Goal: Contribute content

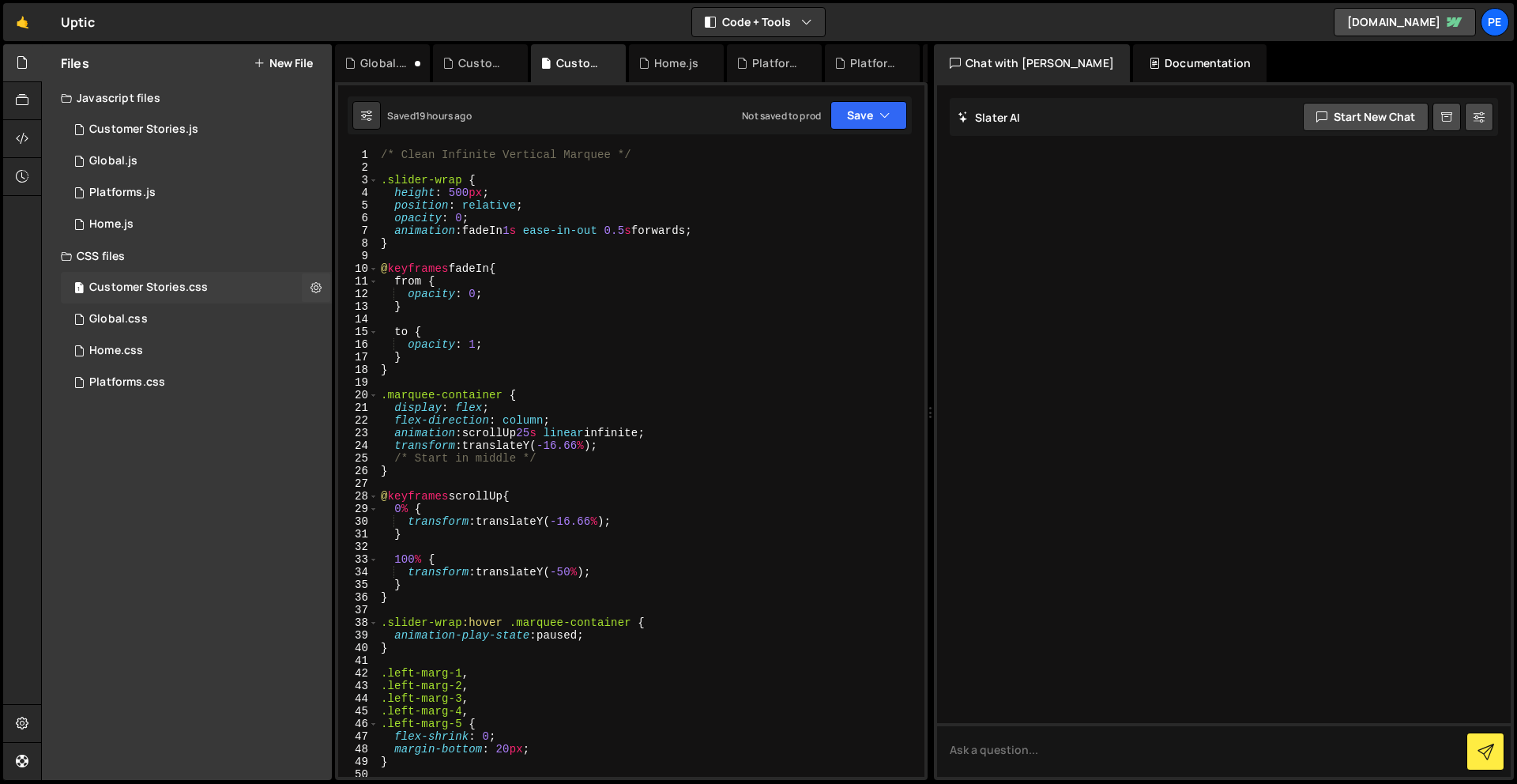
click at [173, 302] on div "1 Customer Stories.css 0" at bounding box center [196, 287] width 271 height 31
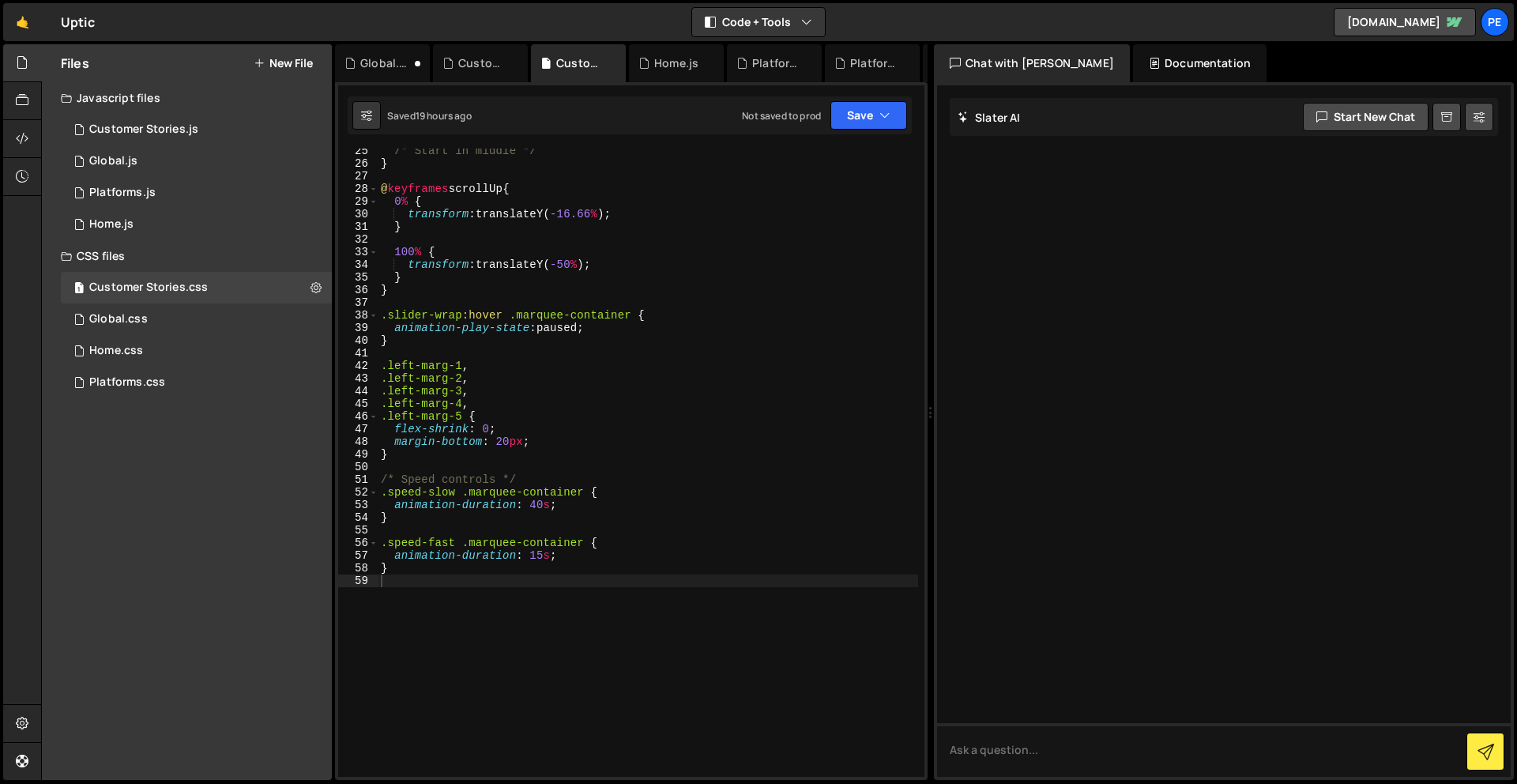
scroll to position [426, 0]
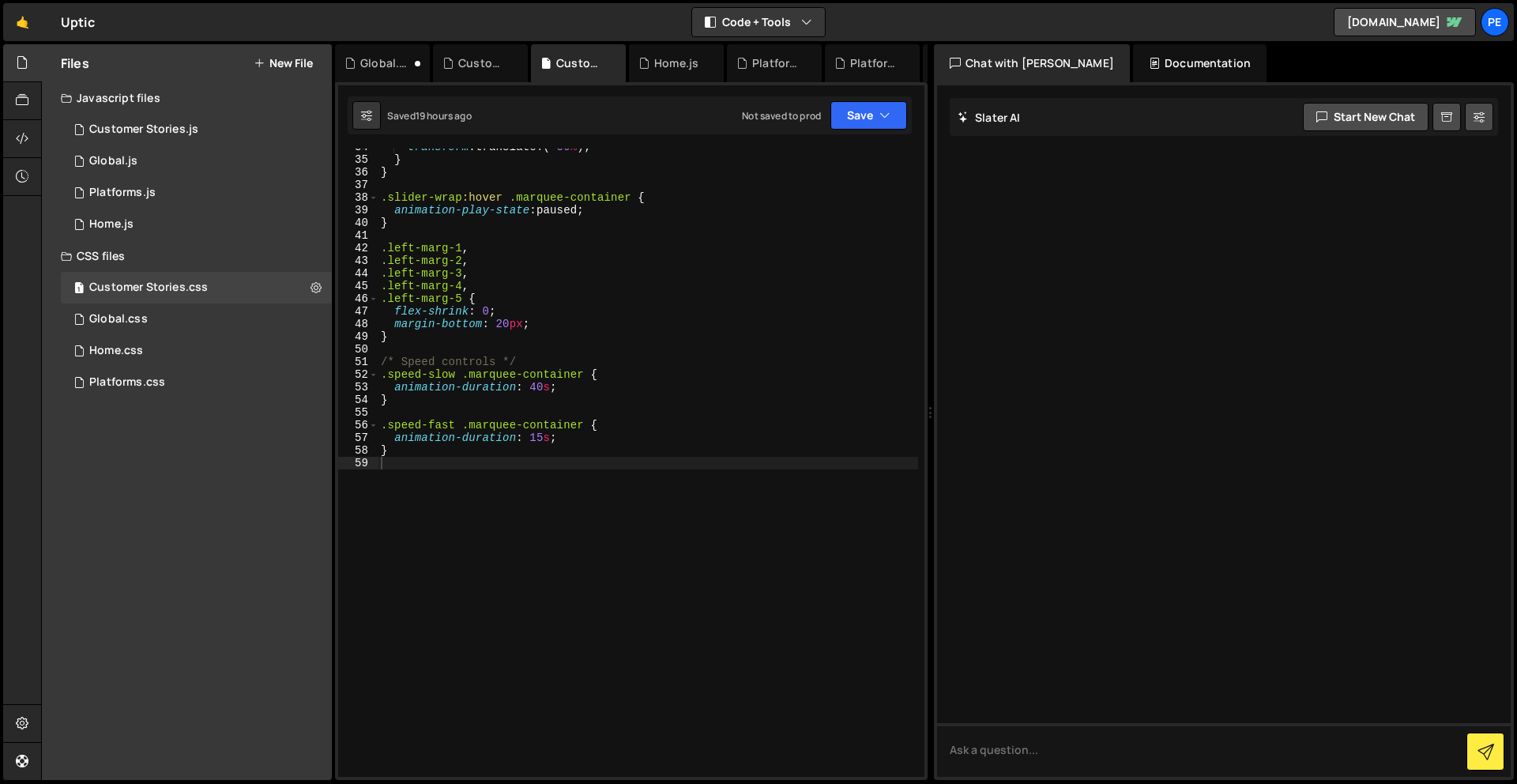
click at [560, 520] on div "transform : translateY( -50 % ) ; } } .slider-wrap :hover .marquee-container { …" at bounding box center [647, 468] width 540 height 653
click at [152, 118] on div "1 Customer Stories.js 0" at bounding box center [196, 129] width 271 height 31
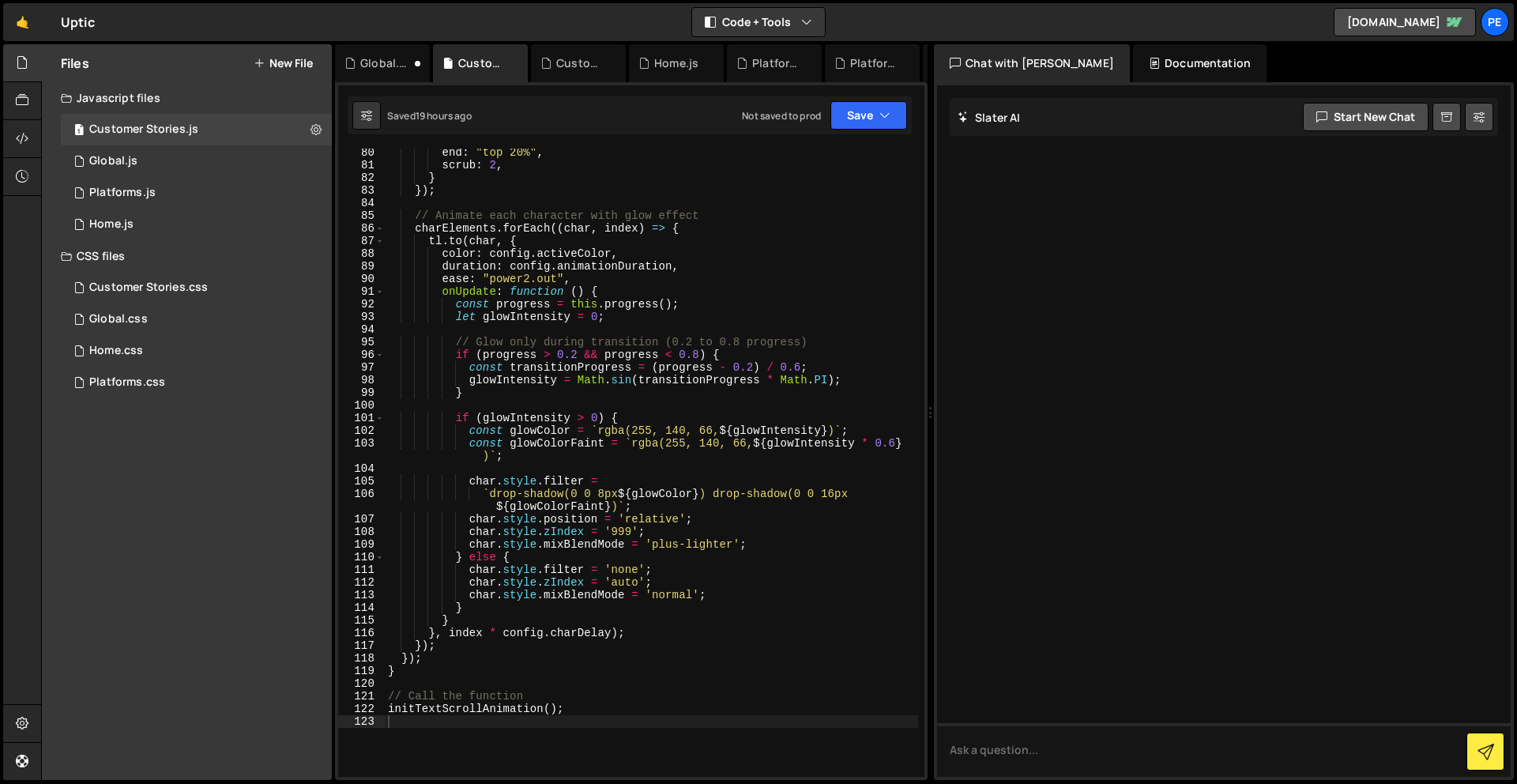
scroll to position [1096, 0]
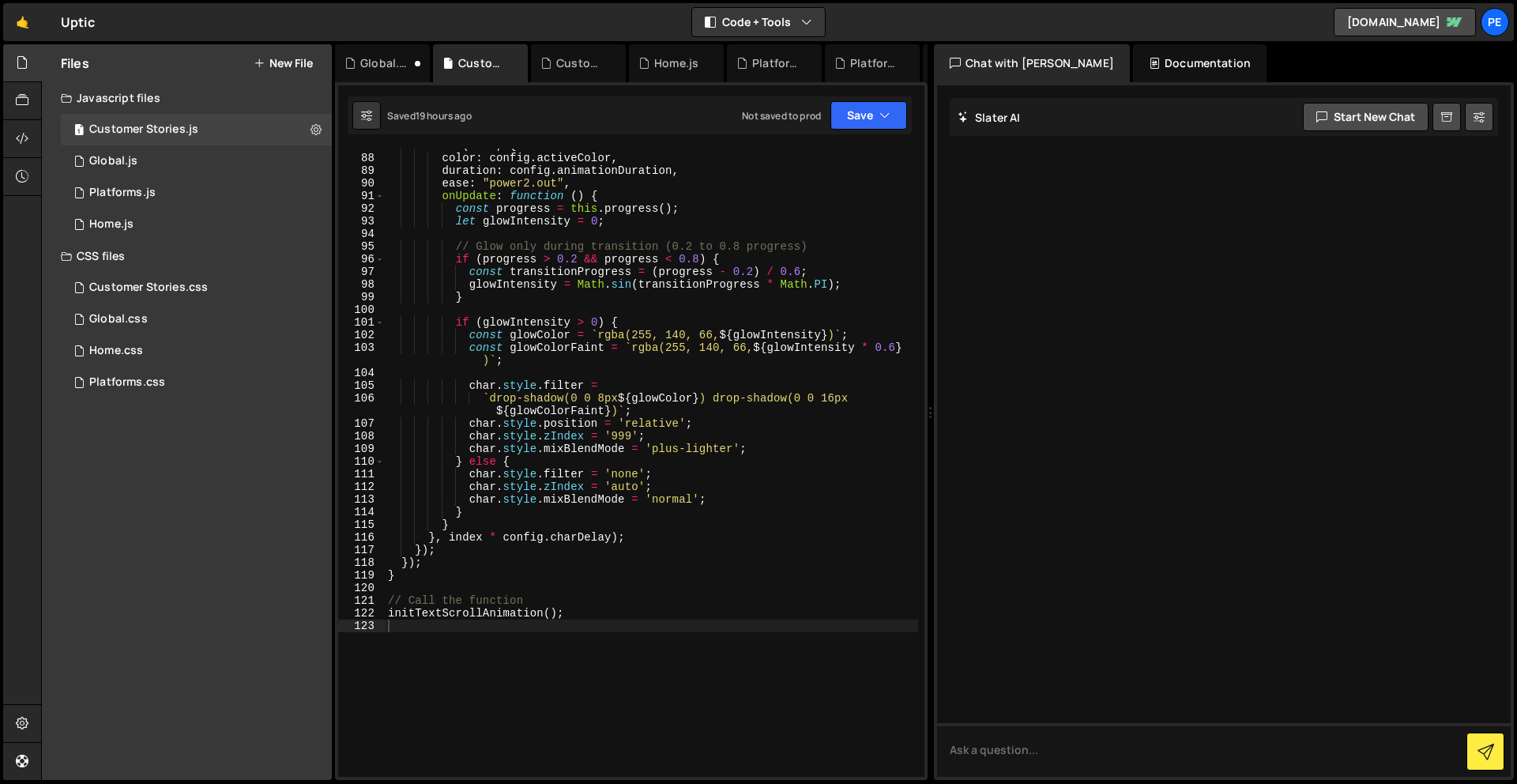
click at [510, 726] on div "tl . to ( char , { color : config . activeColor , duration : config . animation…" at bounding box center [652, 466] width 534 height 653
type textarea "///////////////////"
paste textarea "});"
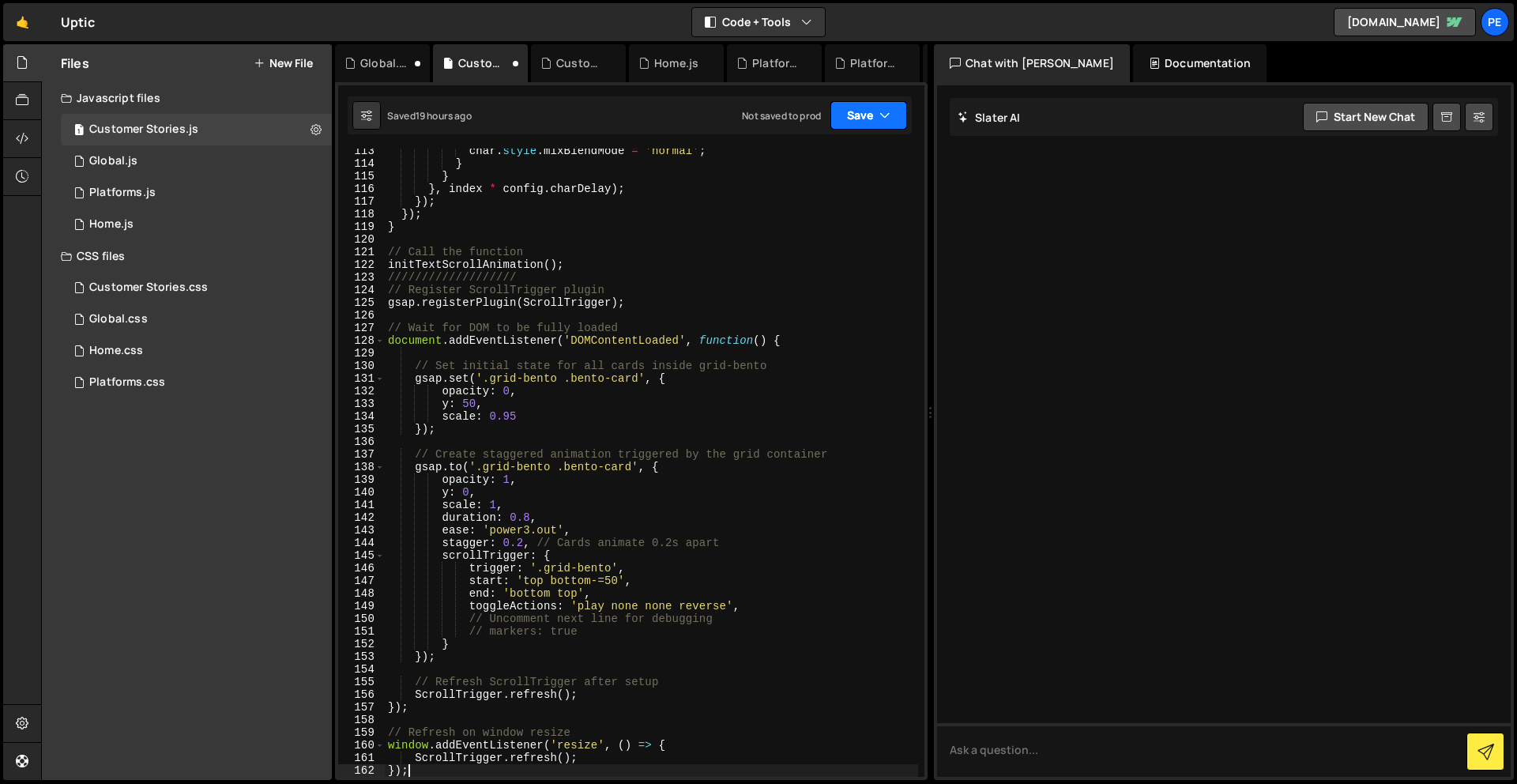
type textarea "});"
click at [837, 117] on button "Save" at bounding box center [869, 115] width 76 height 29
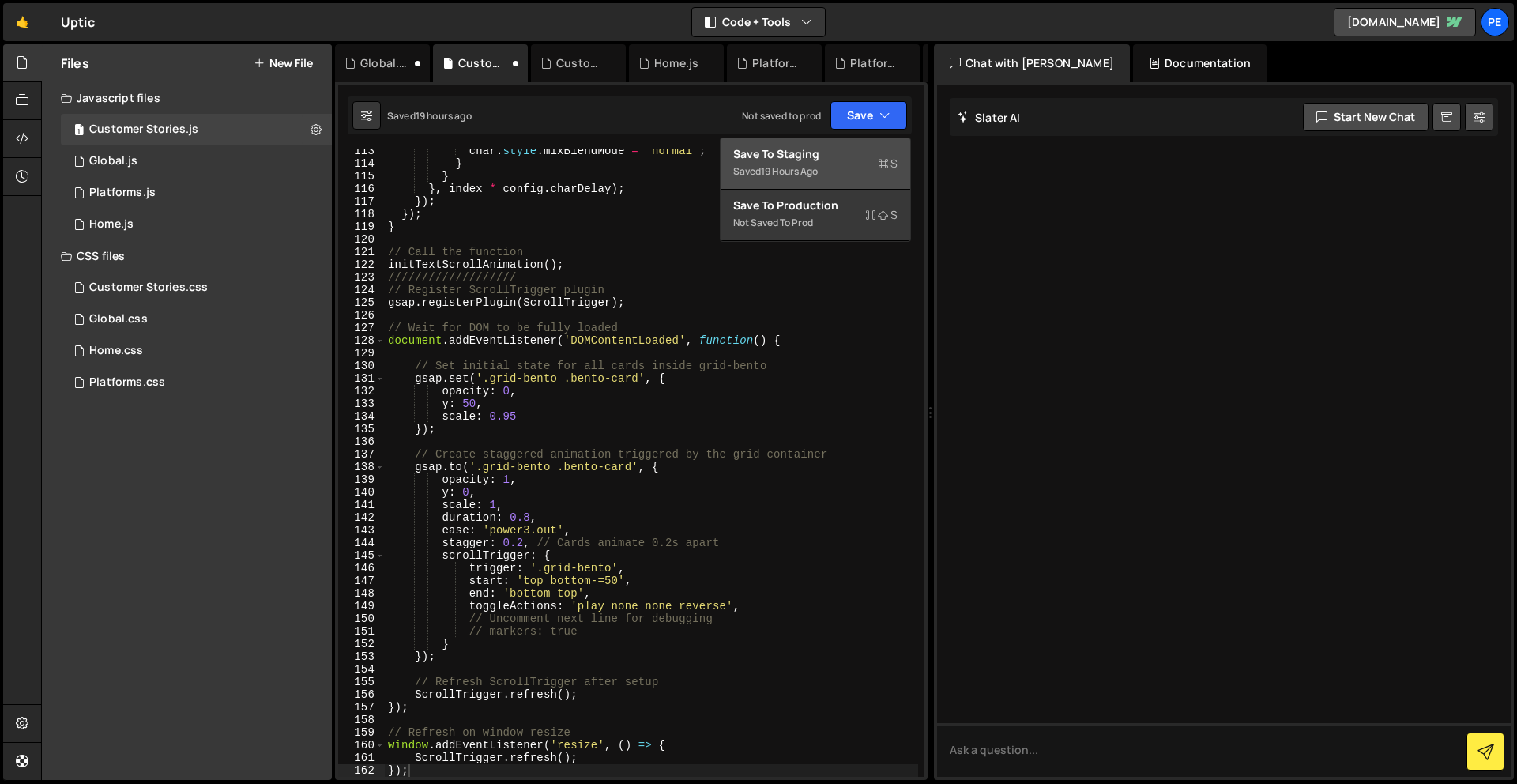
click at [818, 171] on div "19 hours ago" at bounding box center [790, 171] width 57 height 13
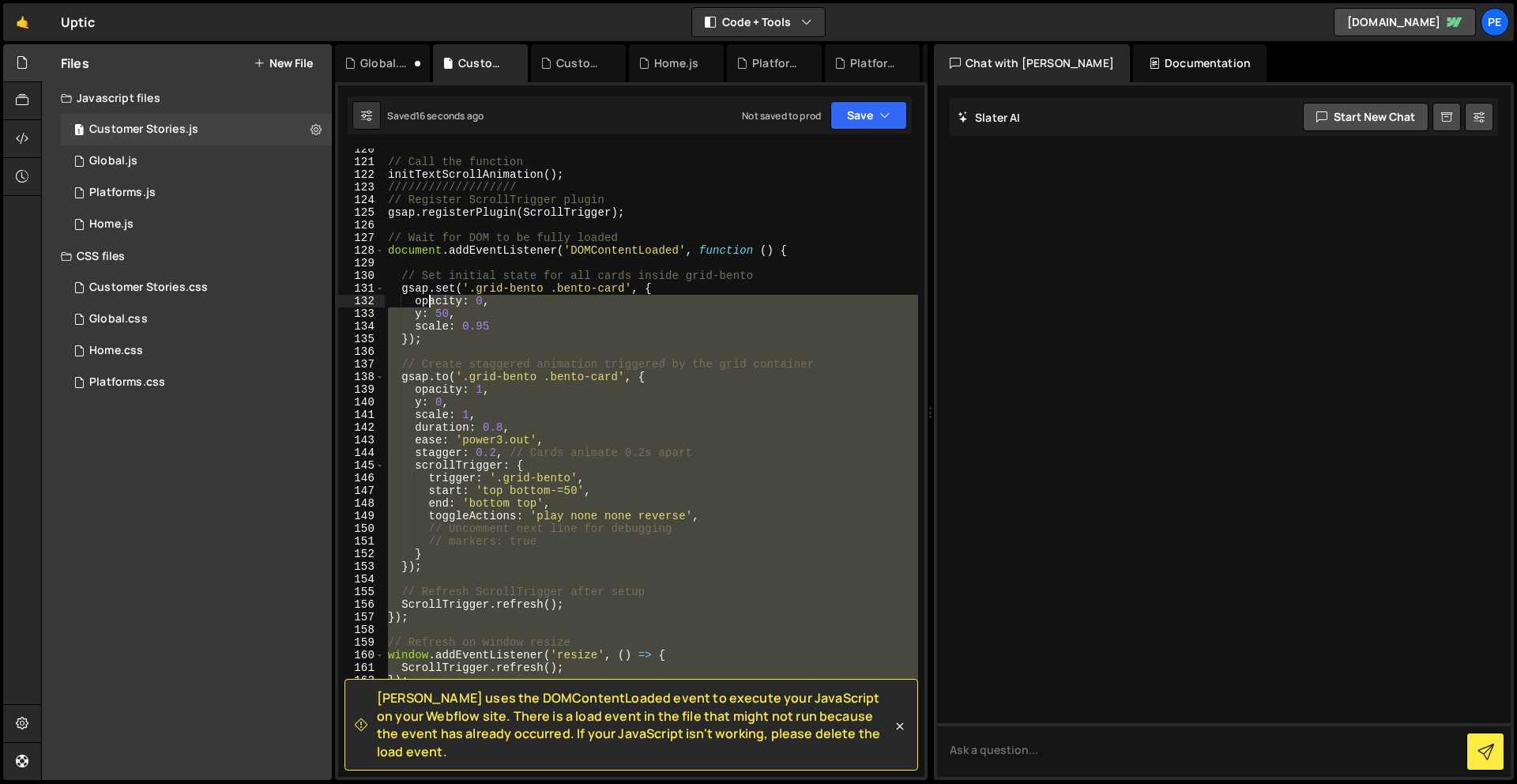
scroll to position [1498, 0]
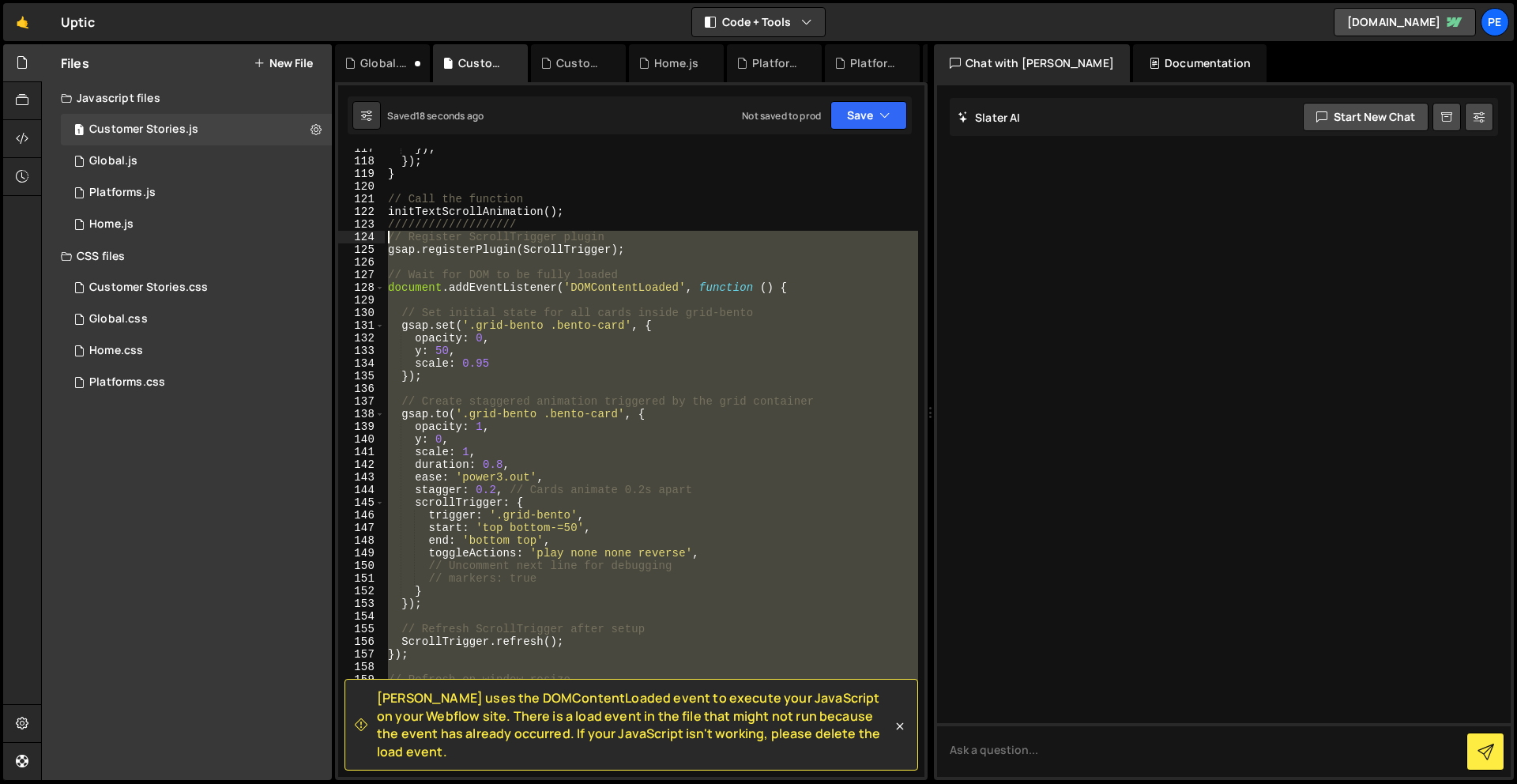
drag, startPoint x: 454, startPoint y: 484, endPoint x: 386, endPoint y: 234, distance: 259.1
click at [386, 234] on div "}) ; }) ; } // Call the function initTextScrollAnimation ( ) ; ////////////////…" at bounding box center [652, 469] width 534 height 653
type textarea "// Register ScrollTrigger plugin gsap.registerPlugin(ScrollTrigger);"
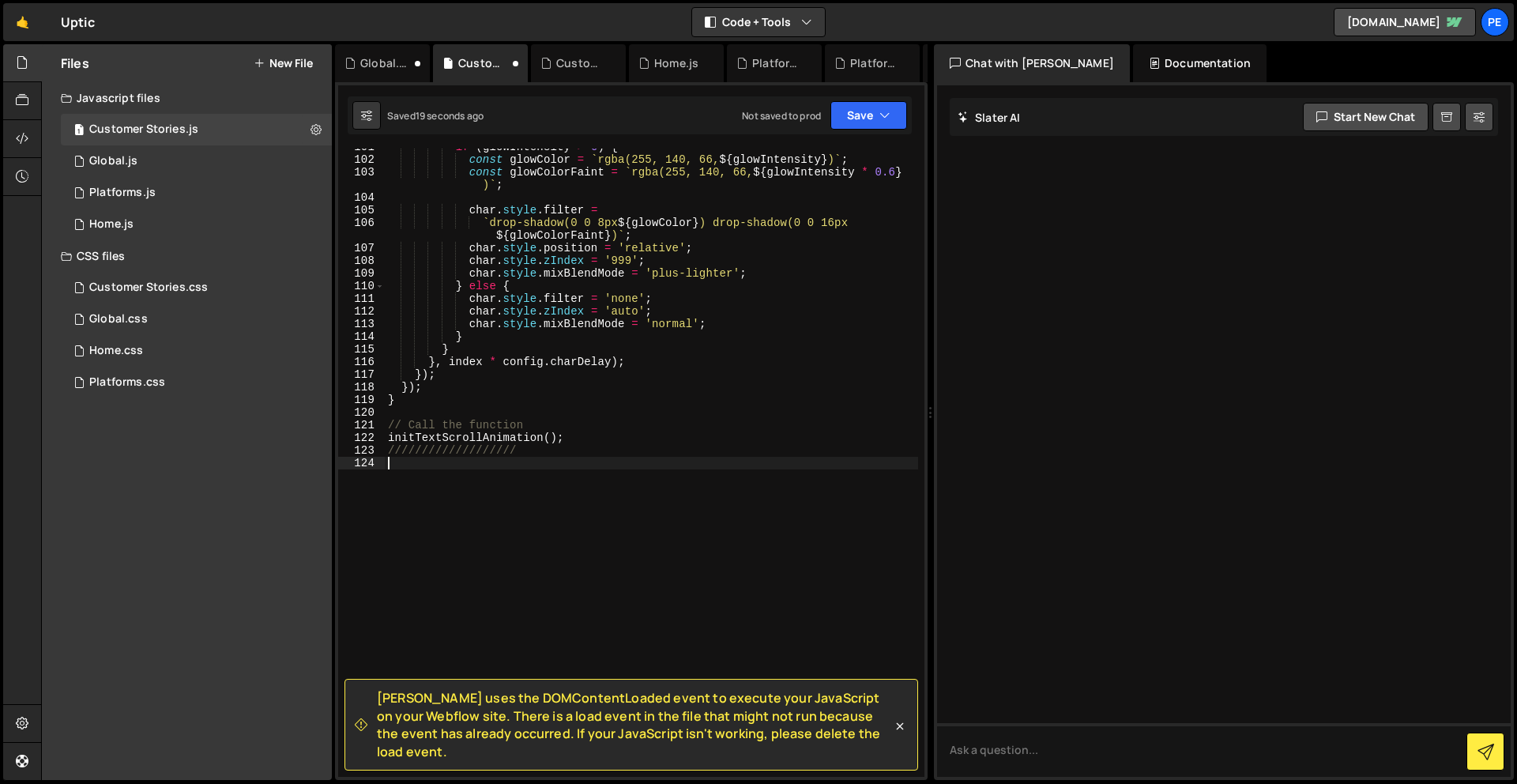
scroll to position [1273, 0]
click at [872, 116] on button "Save" at bounding box center [869, 115] width 76 height 29
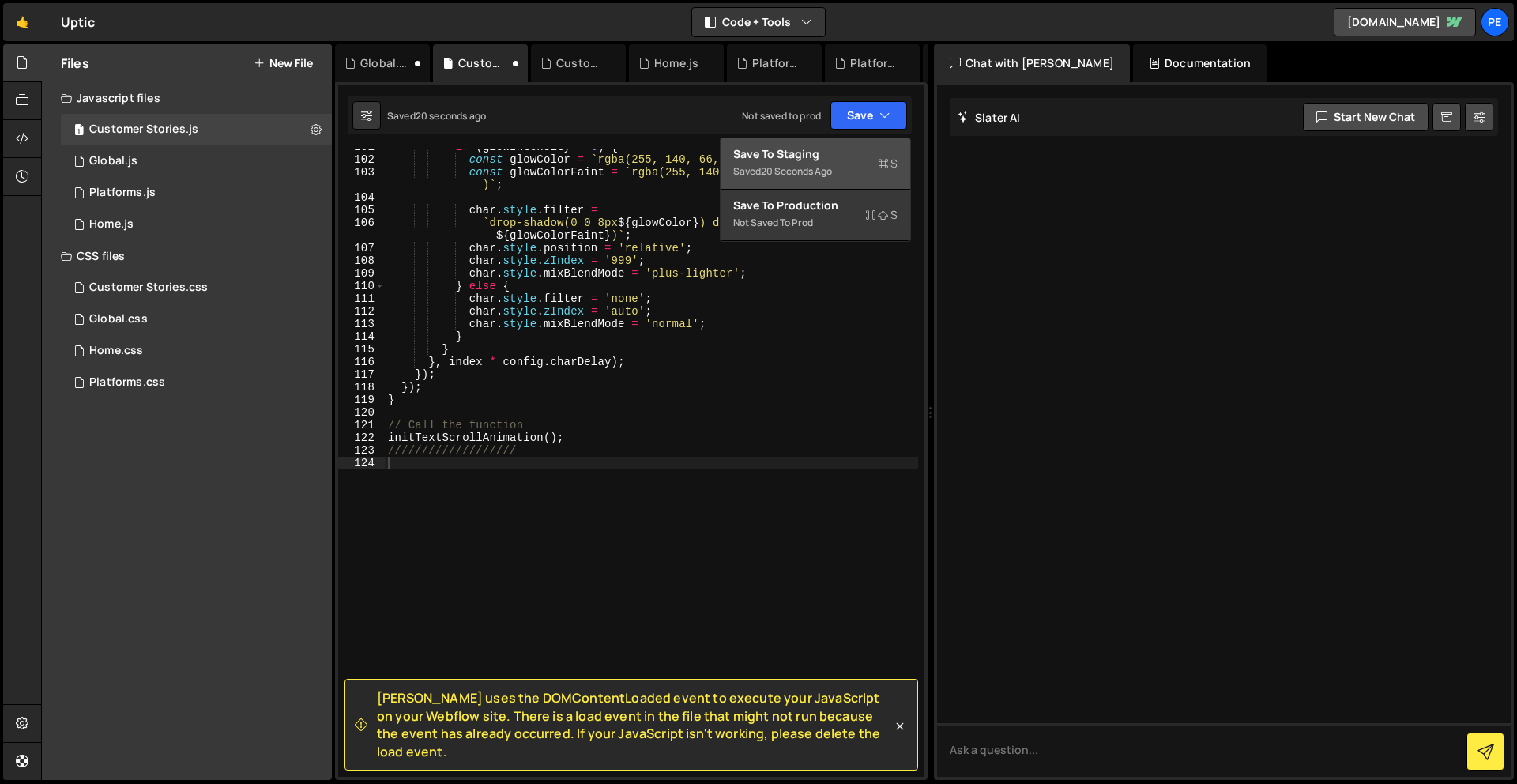
click at [842, 171] on div "Saved 20 seconds ago" at bounding box center [816, 171] width 165 height 19
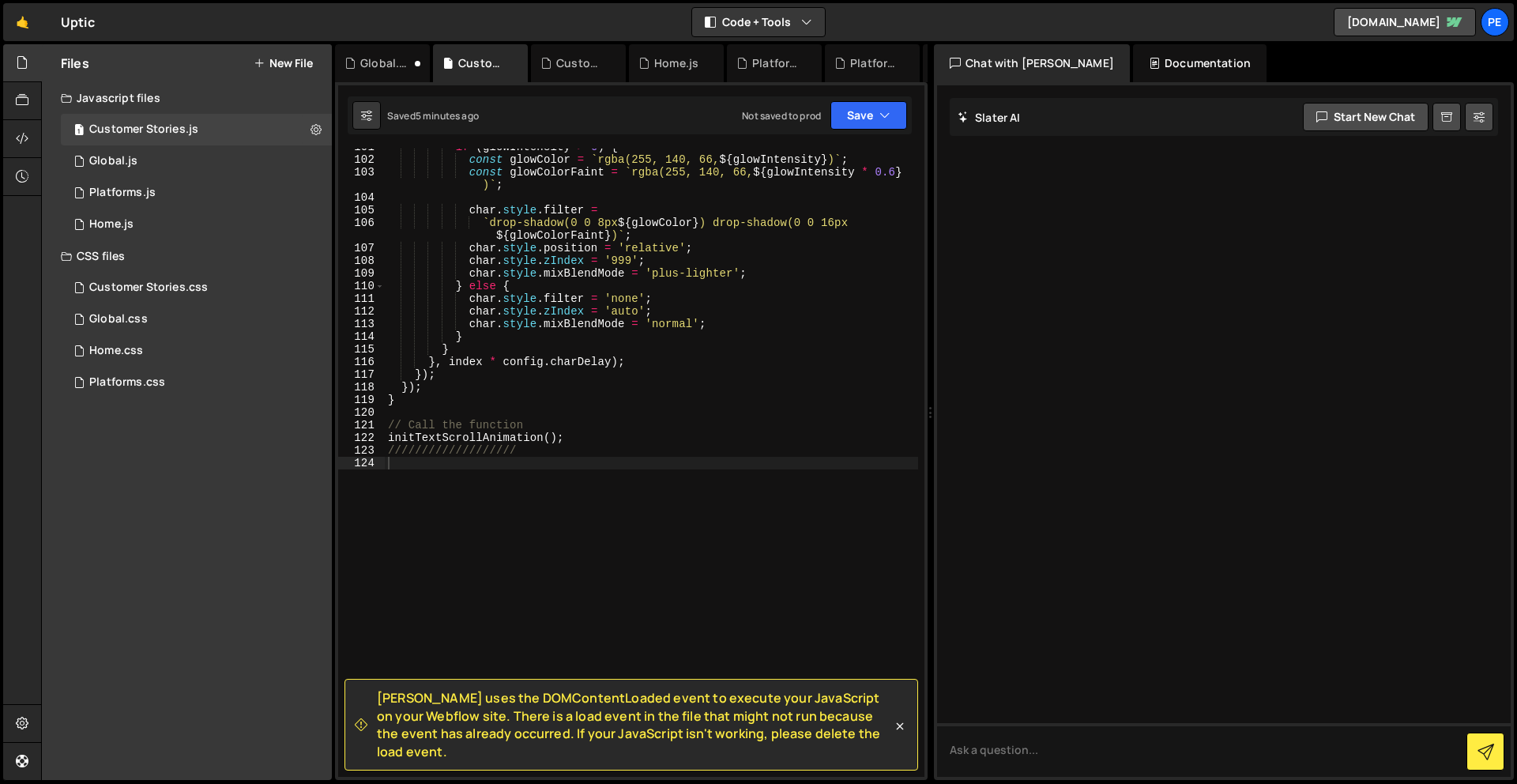
click at [585, 533] on div "if ( glowIntensity > 0 ) { const glowColor = ` rgba(255, 140, 66, ${ glowIntens…" at bounding box center [652, 468] width 534 height 653
paste textarea "});"
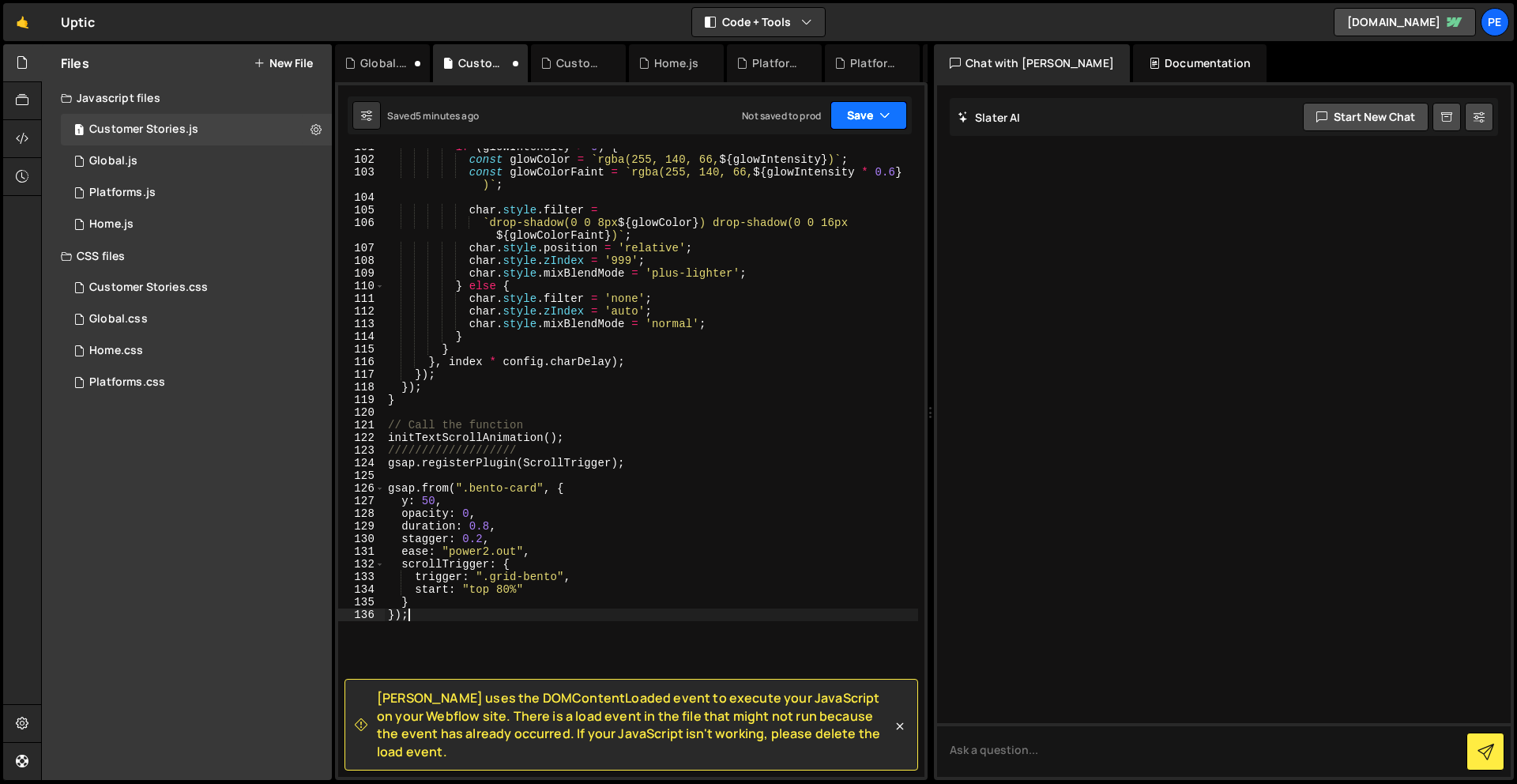
click at [860, 112] on button "Save" at bounding box center [869, 115] width 76 height 29
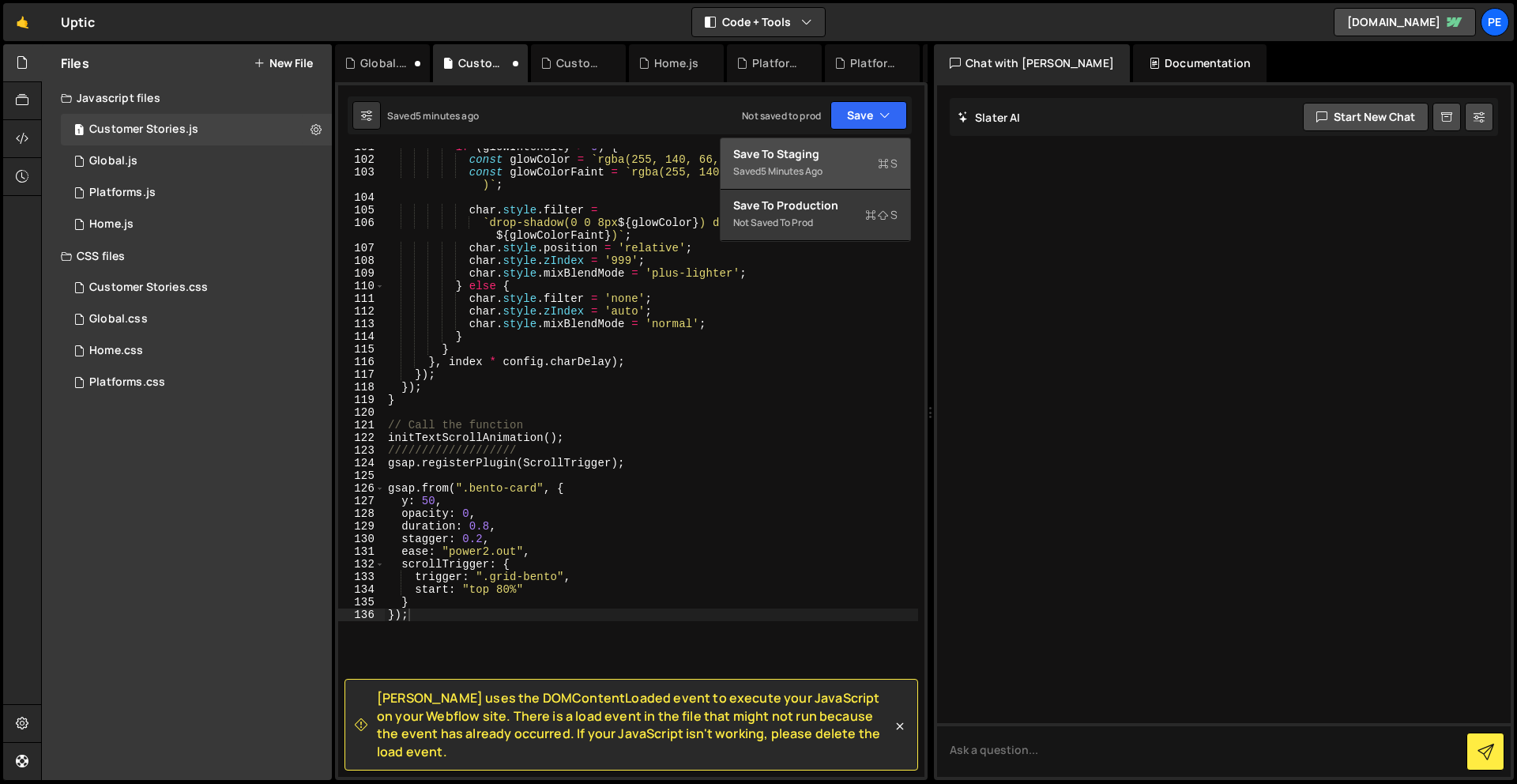
click at [843, 177] on div "Saved 5 minutes ago" at bounding box center [816, 171] width 165 height 19
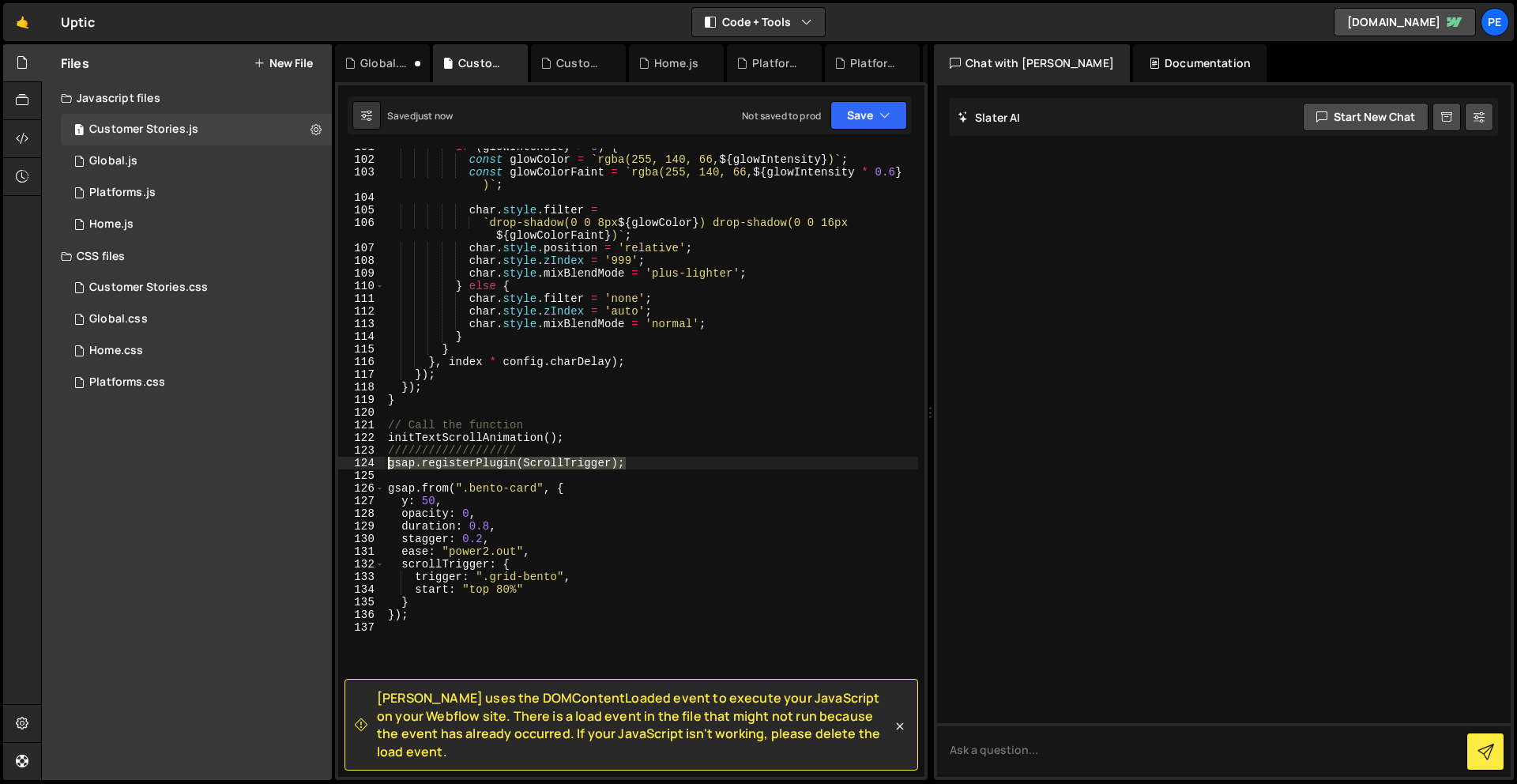
drag, startPoint x: 658, startPoint y: 461, endPoint x: 359, endPoint y: 461, distance: 299.0
click at [359, 461] on div "gsap.registerPlugin(ScrollTrigger); 101 102 103 104 105 106 107 108 109 110 111…" at bounding box center [631, 462] width 586 height 628
type textarea "]"
click at [883, 111] on icon "button" at bounding box center [885, 115] width 11 height 16
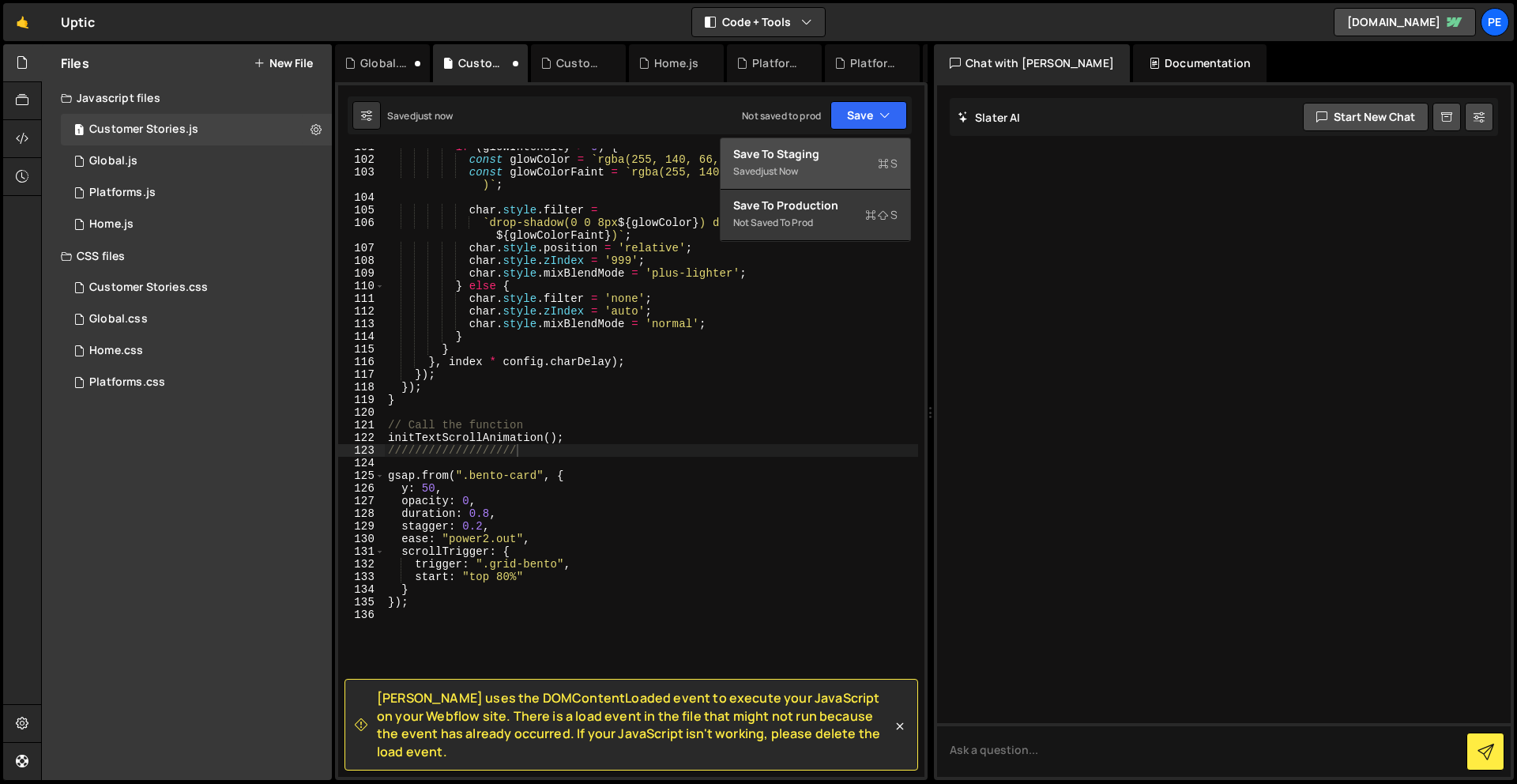
click at [861, 165] on div "Saved just now" at bounding box center [816, 171] width 165 height 19
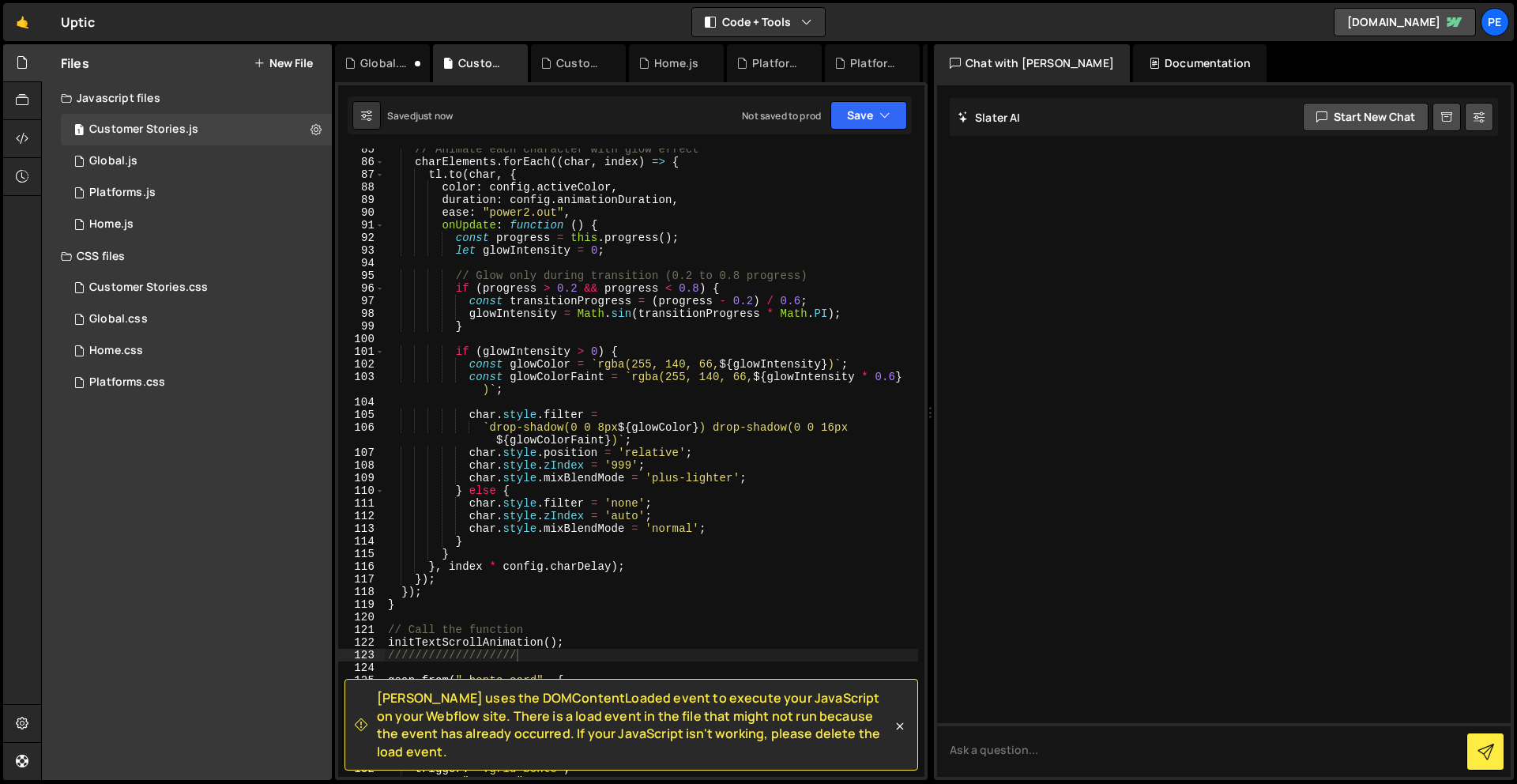
scroll to position [1063, 0]
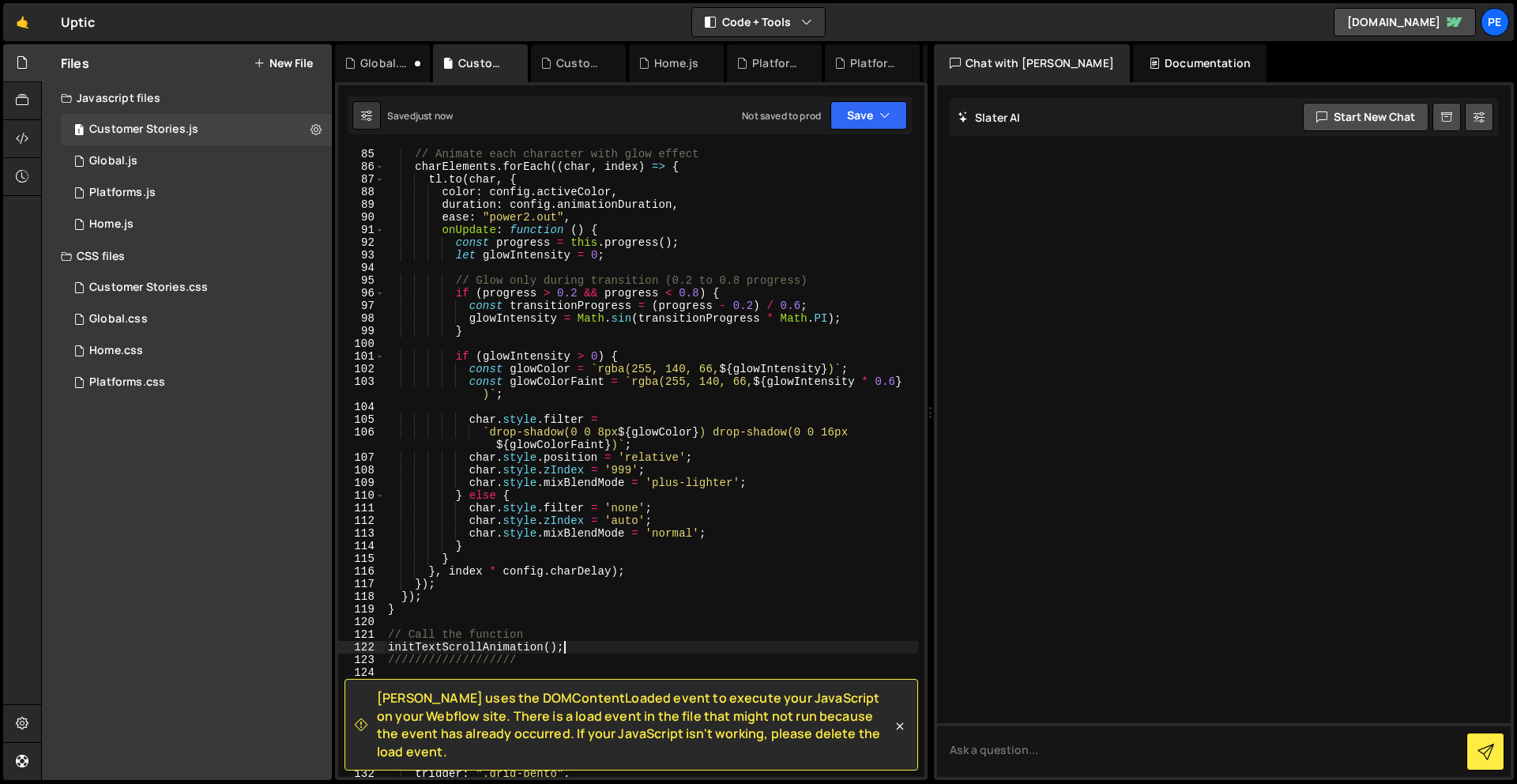
click at [590, 647] on div "// Animate each character with glow effect charElements . forEach (( char , ind…" at bounding box center [652, 474] width 534 height 653
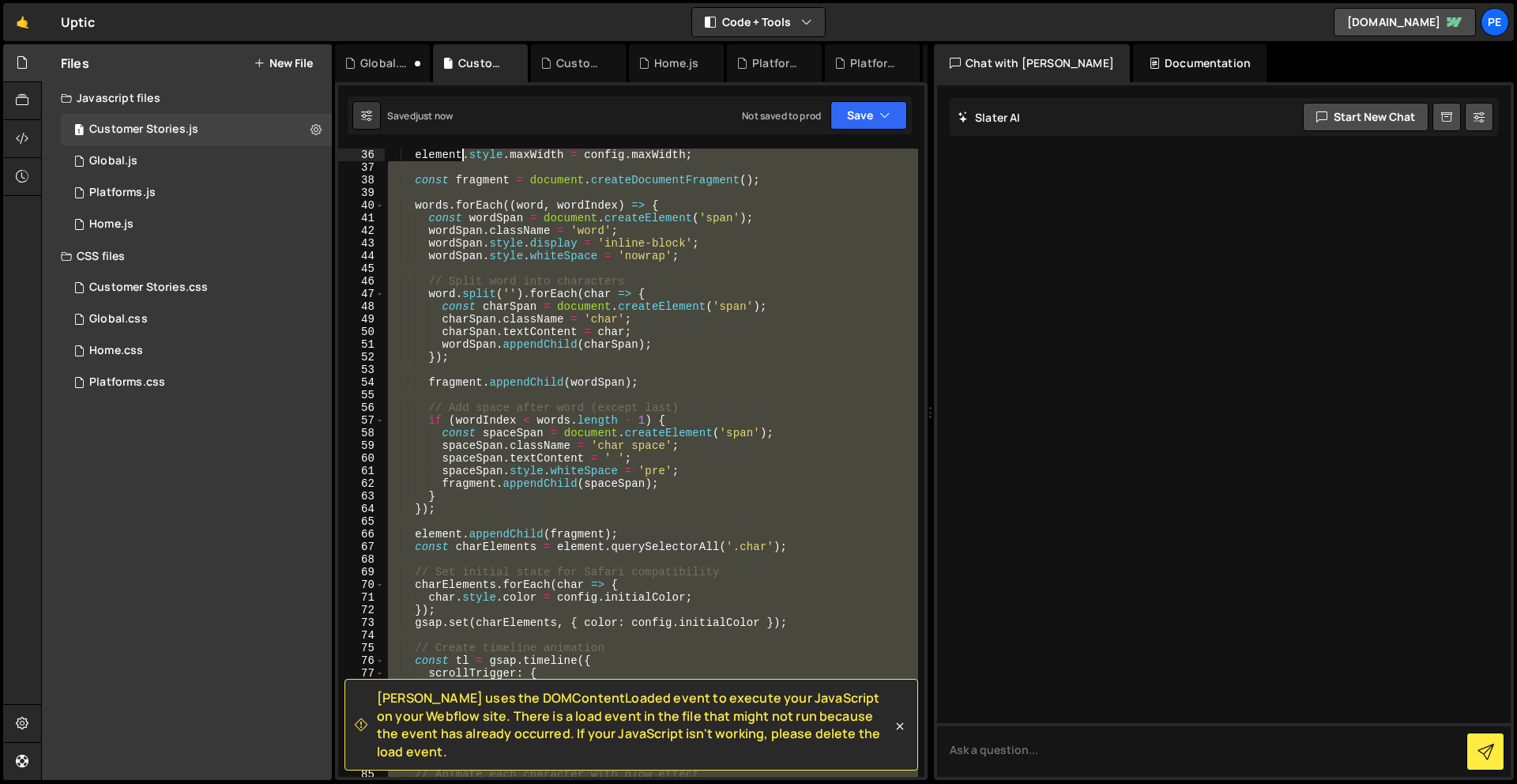
scroll to position [0, 0]
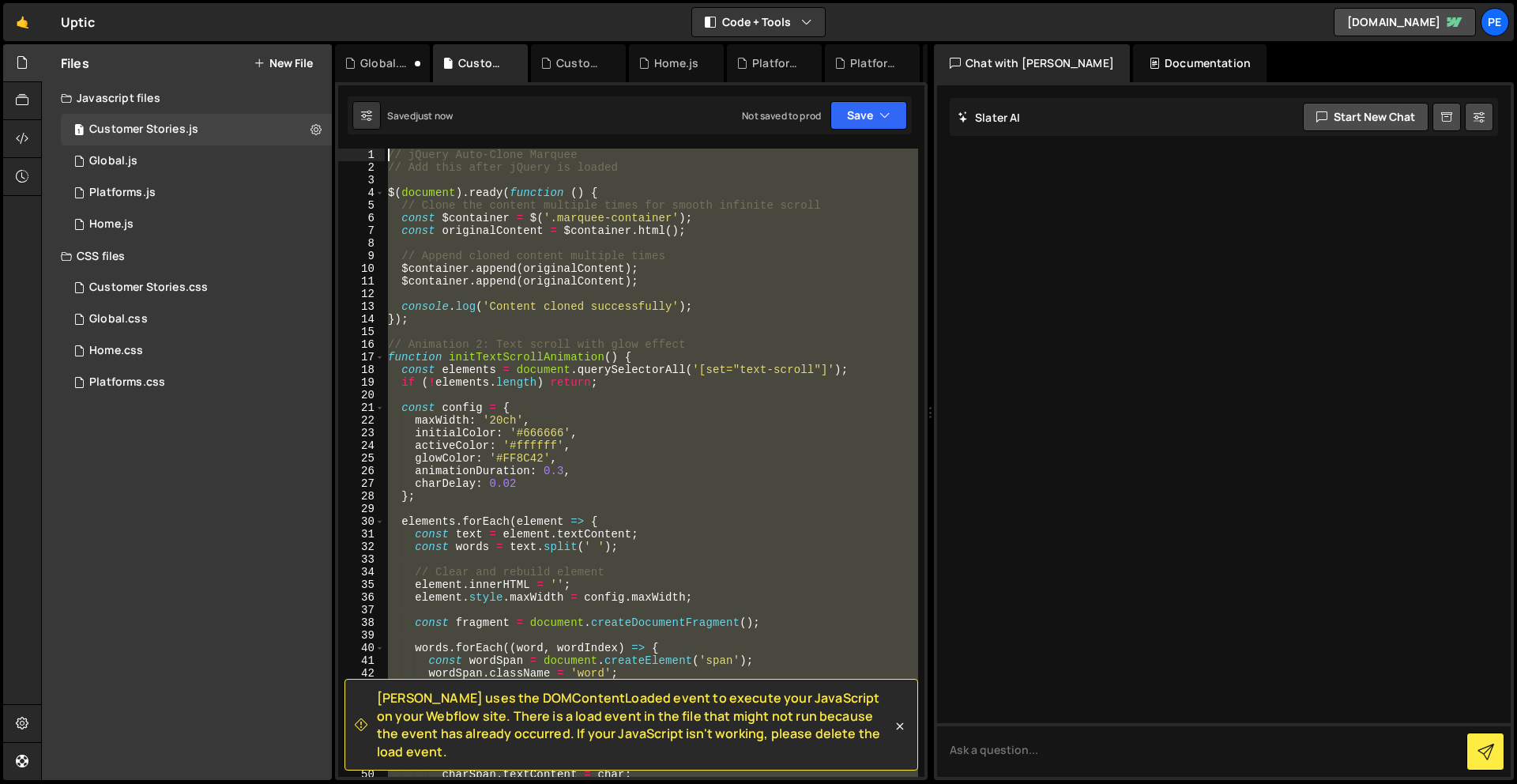
drag, startPoint x: 591, startPoint y: 647, endPoint x: 468, endPoint y: -19, distance: 677.3
click at [468, 0] on html "Projects [GEOGRAPHIC_DATA] Blog Pe Your current team is Perspective 2 Projects …" at bounding box center [758, 392] width 1517 height 784
type textarea "// jQuery Auto-Clone Marquee // Add this after jQuery is loaded"
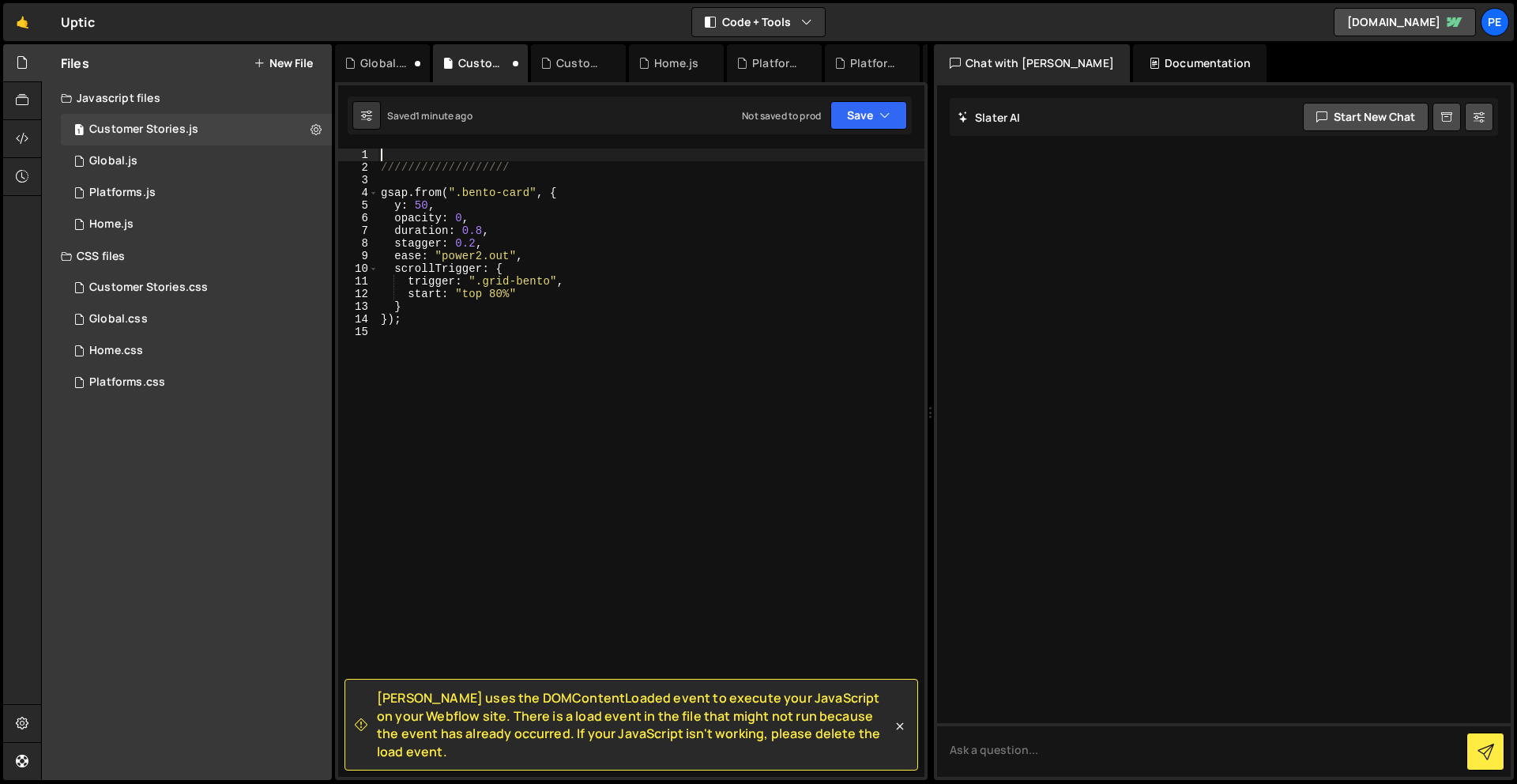
paste textarea "// });"
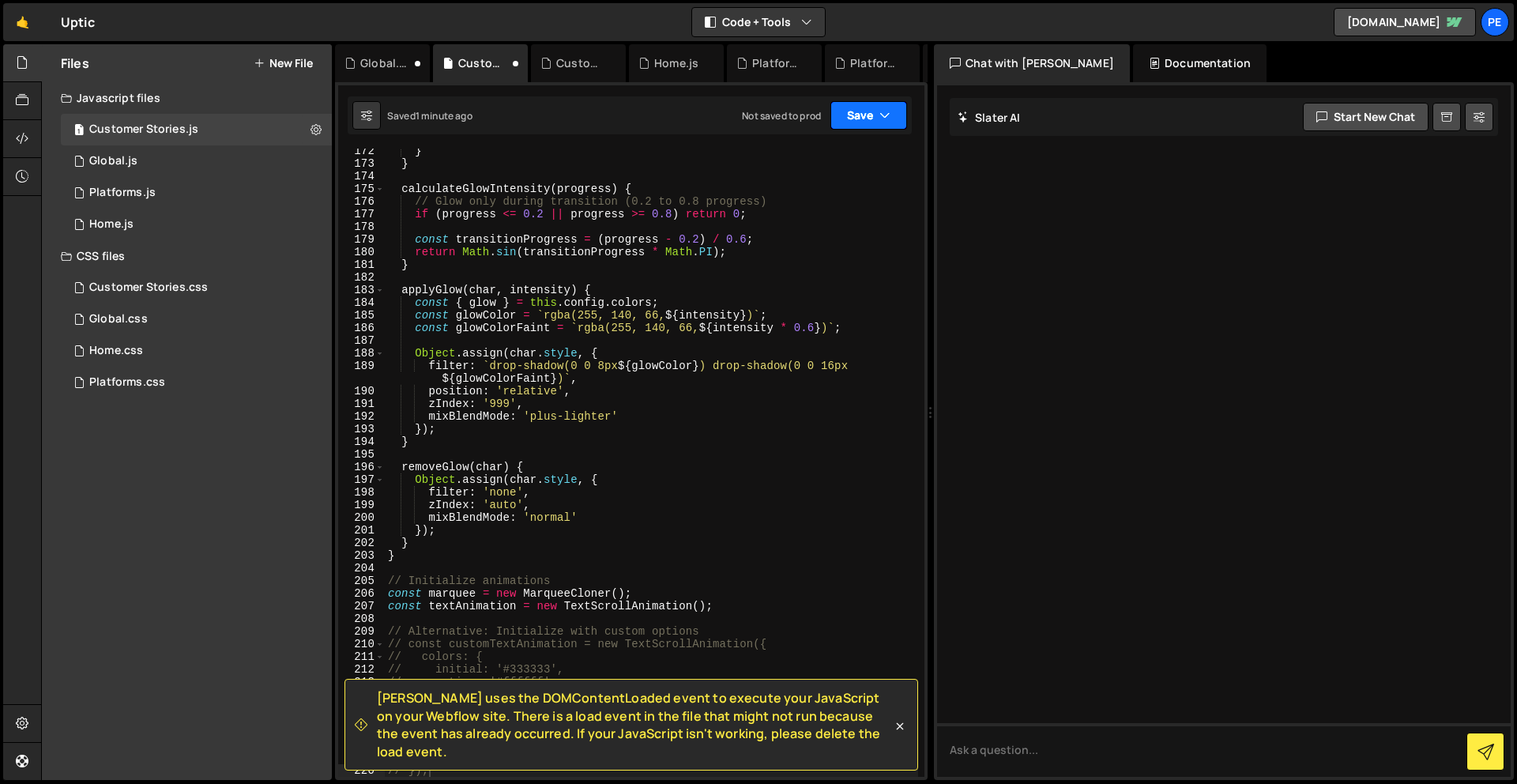
click at [871, 109] on button "Save" at bounding box center [869, 115] width 76 height 29
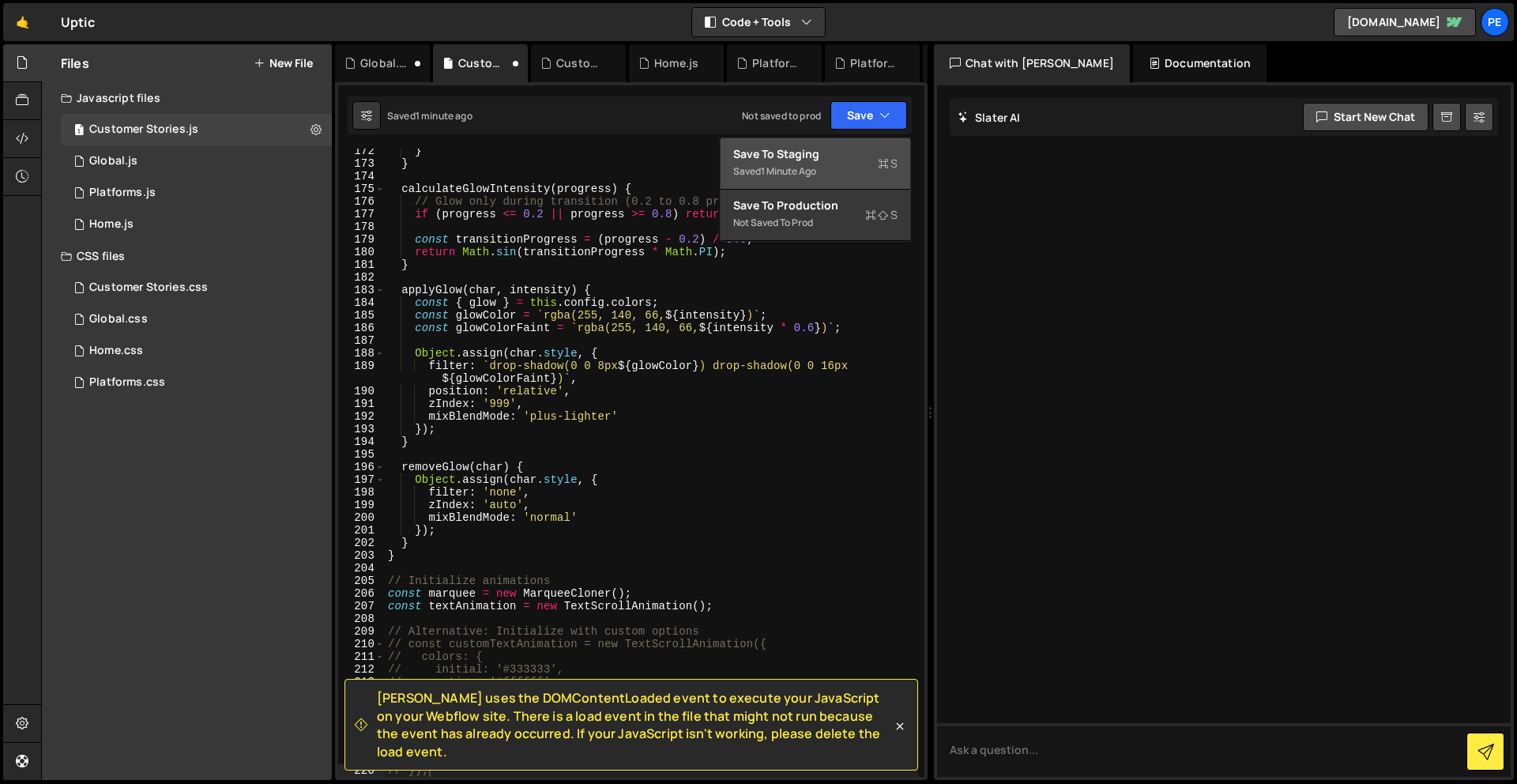
click at [857, 154] on div "Save to Staging S" at bounding box center [816, 153] width 165 height 16
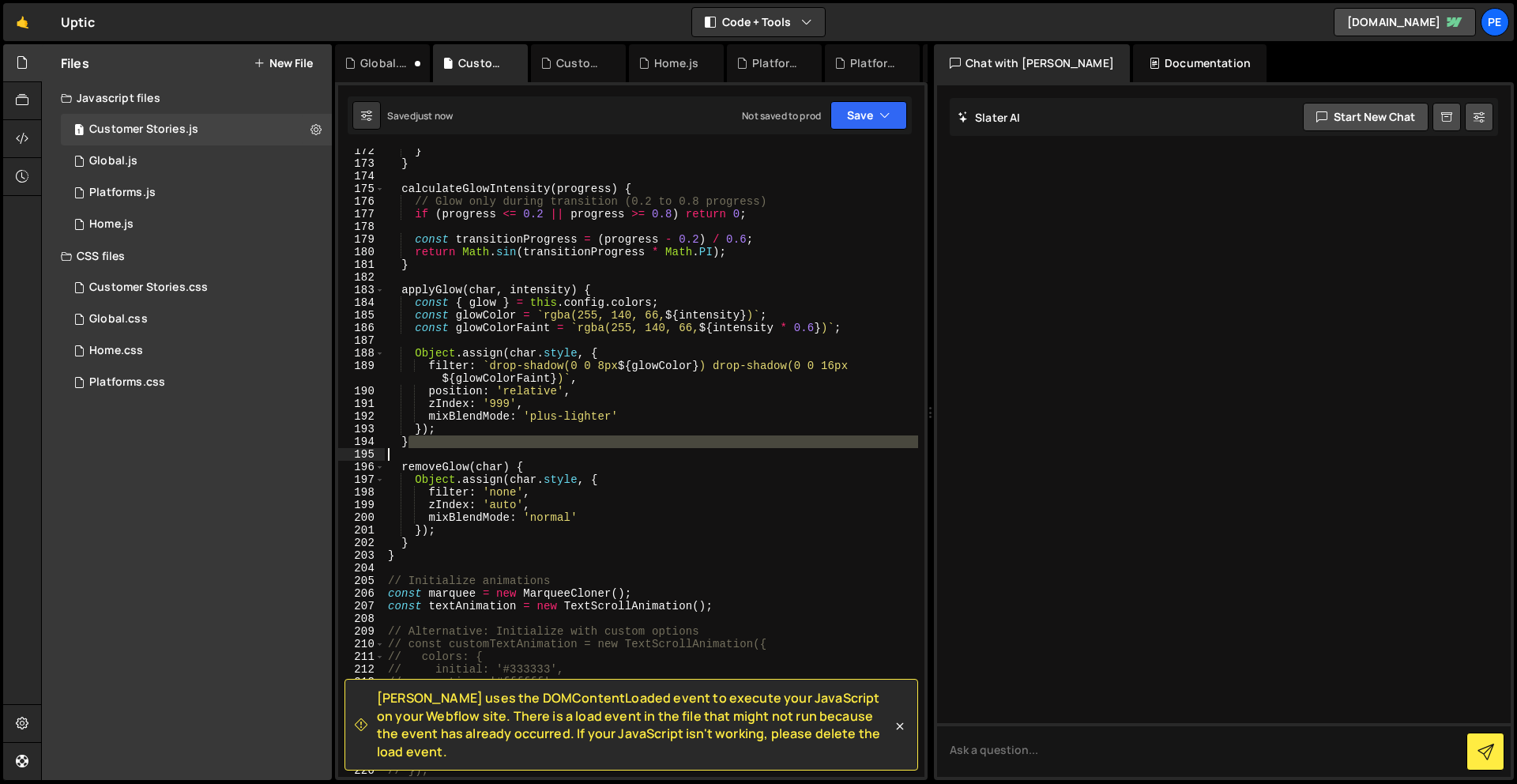
click at [785, 452] on div "} } calculateGlowIntensity ( progress ) { // Glow only during transition (0.2 t…" at bounding box center [652, 472] width 534 height 653
type textarea "});"
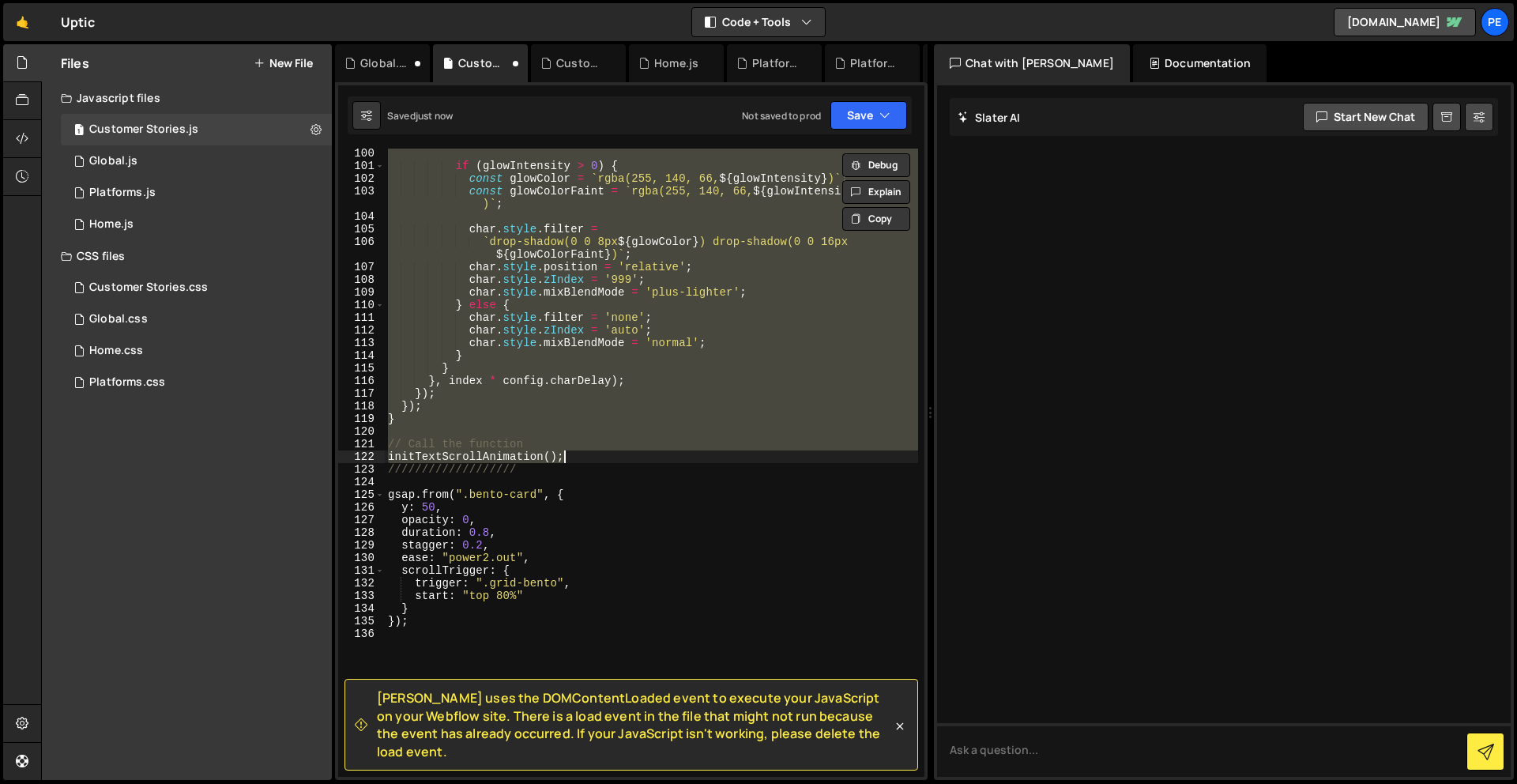
scroll to position [1254, 0]
click at [840, 108] on button "Save" at bounding box center [869, 115] width 76 height 29
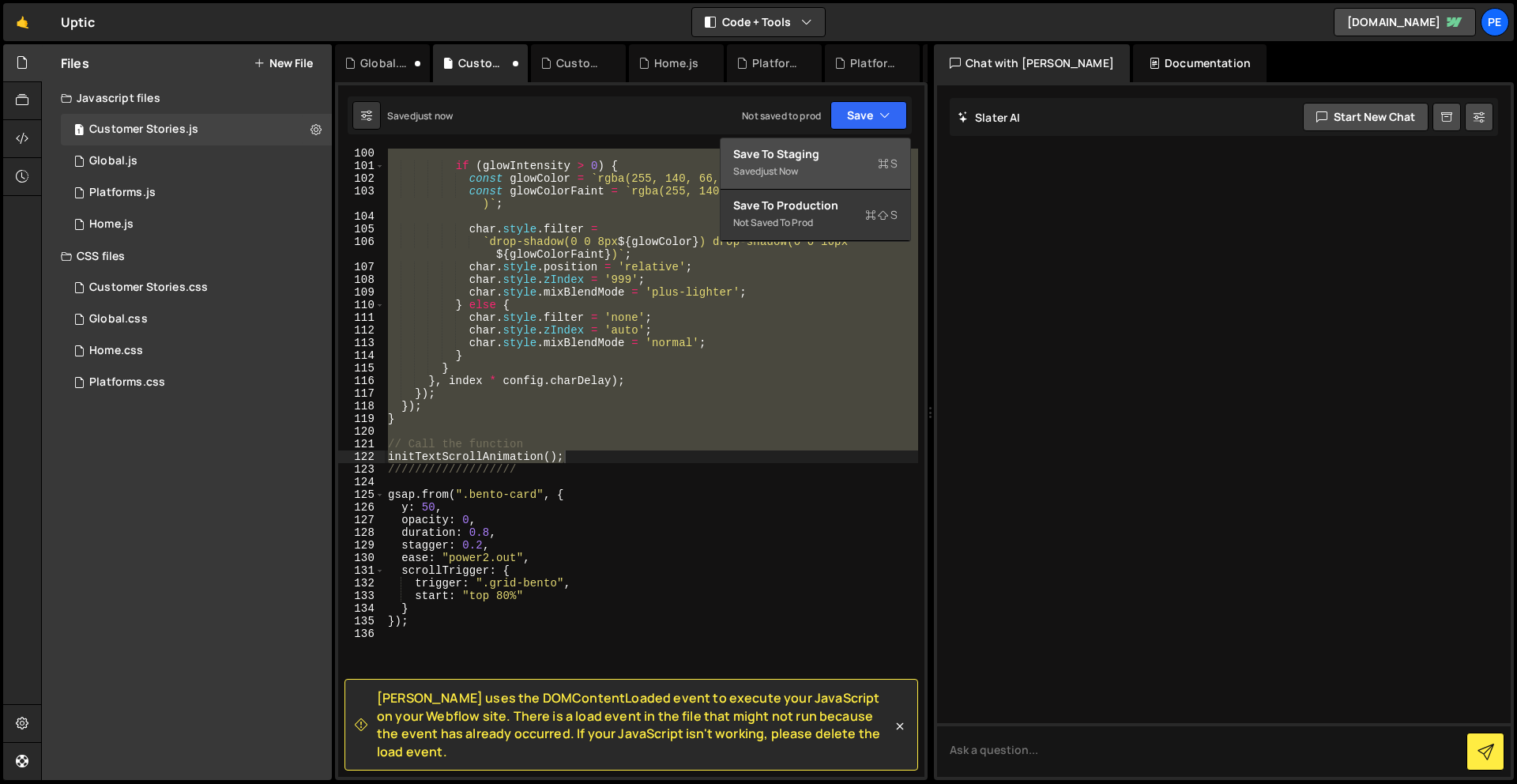
click at [721, 178] on button "Save to Staging S Saved just now" at bounding box center [815, 164] width 190 height 51
type textarea "initTextScrollAnimation();"
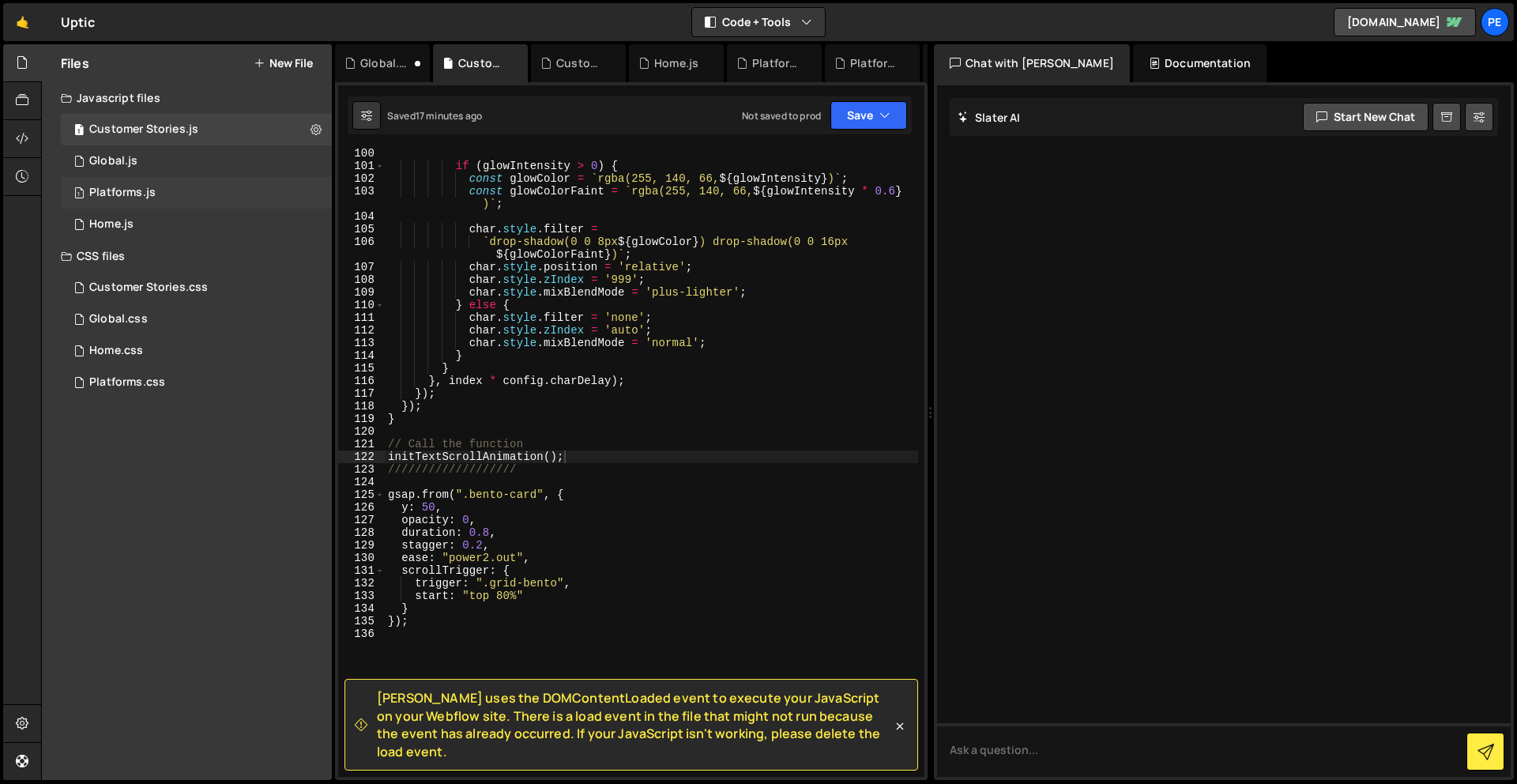
click at [150, 186] on div "Platforms.js" at bounding box center [123, 192] width 67 height 14
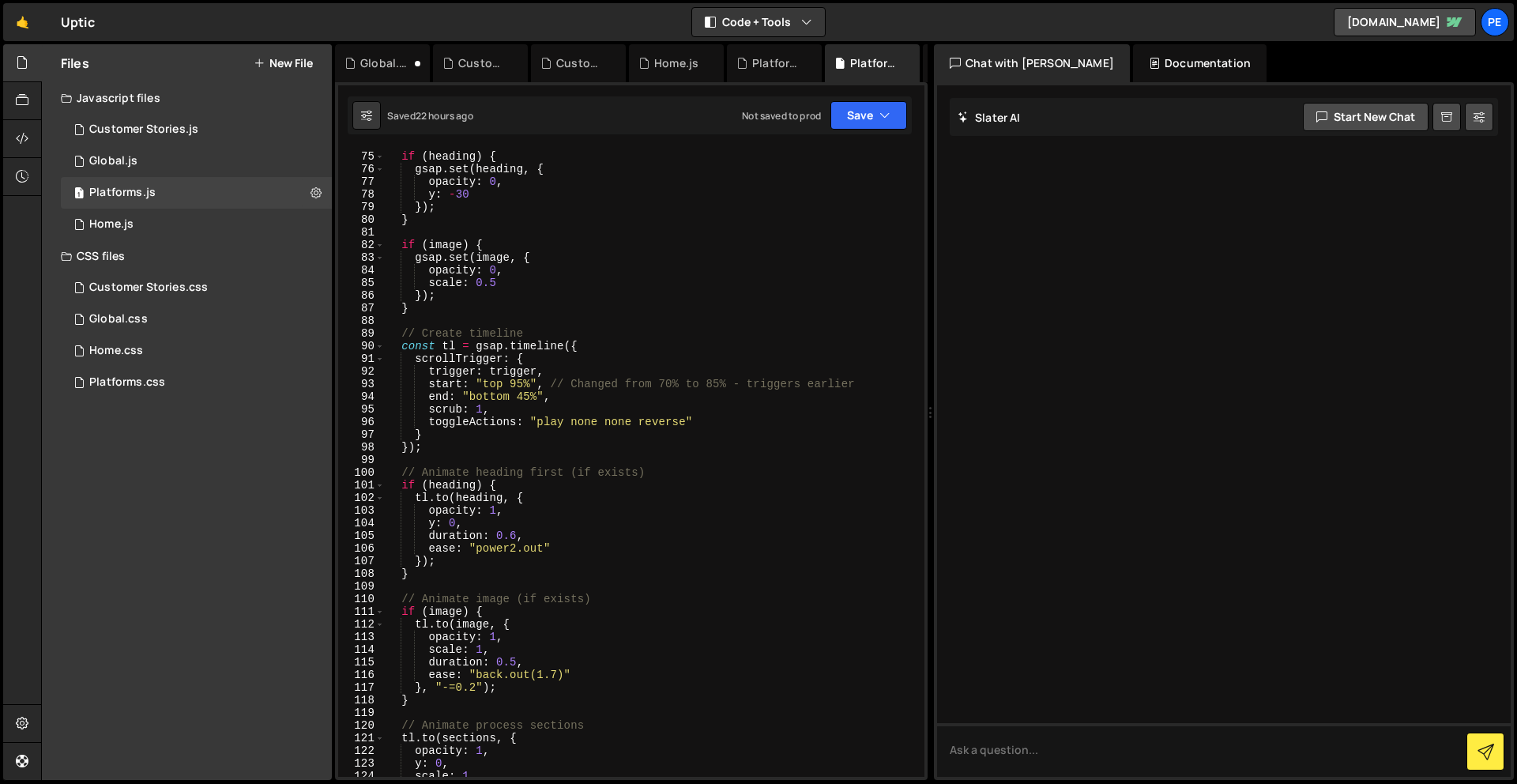
scroll to position [959, 0]
click at [531, 396] on div "if ( heading ) { gsap . set ( heading , { opacity : 0 , y : - 30 }) ; } if ( im…" at bounding box center [652, 464] width 534 height 653
click at [524, 386] on div "if ( heading ) { gsap . set ( heading , { opacity : 0 , y : - 30 }) ; } if ( im…" at bounding box center [652, 464] width 534 height 653
click at [855, 105] on button "Save" at bounding box center [869, 115] width 76 height 29
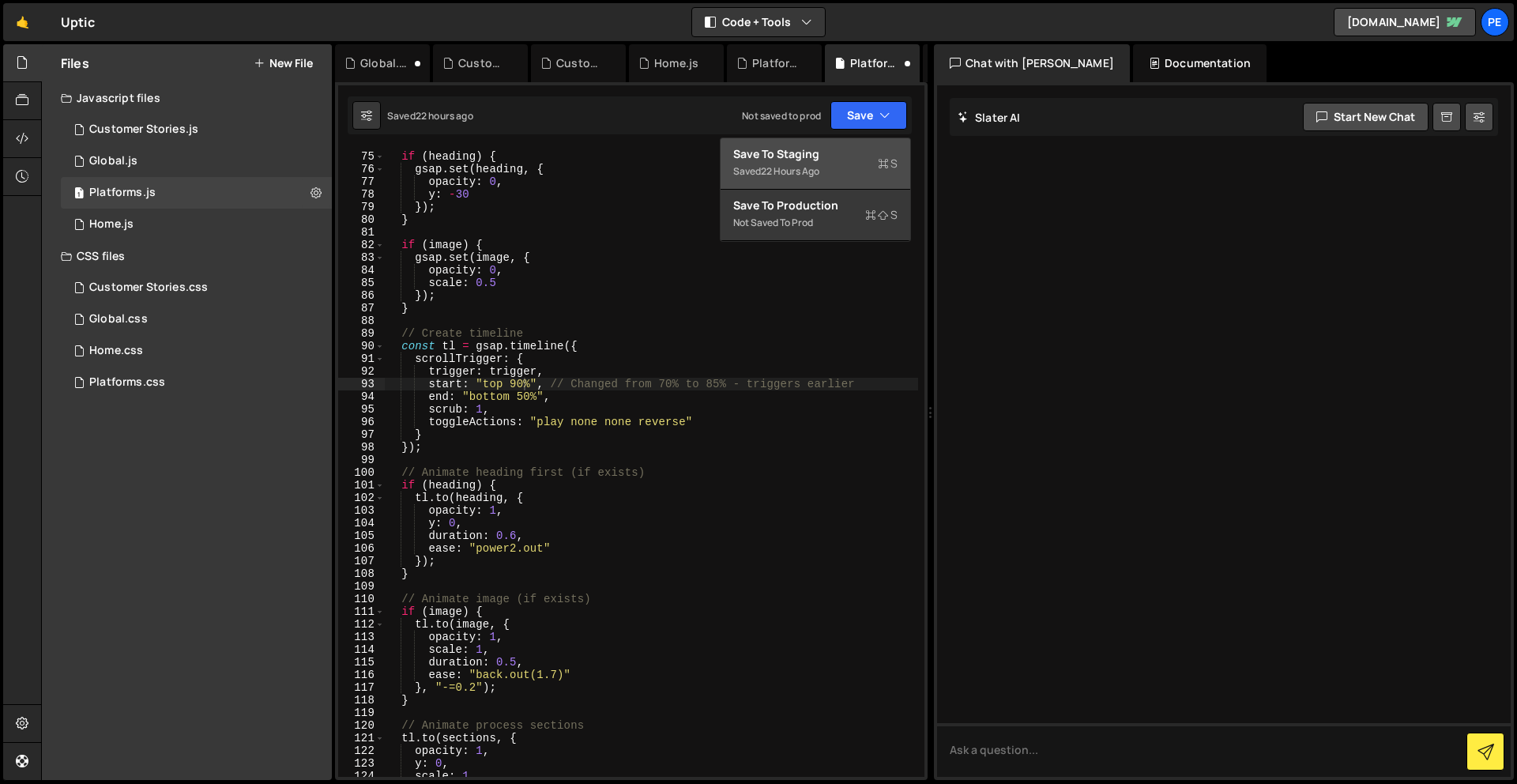
click at [852, 165] on div "Saved 22 hours ago" at bounding box center [816, 171] width 165 height 19
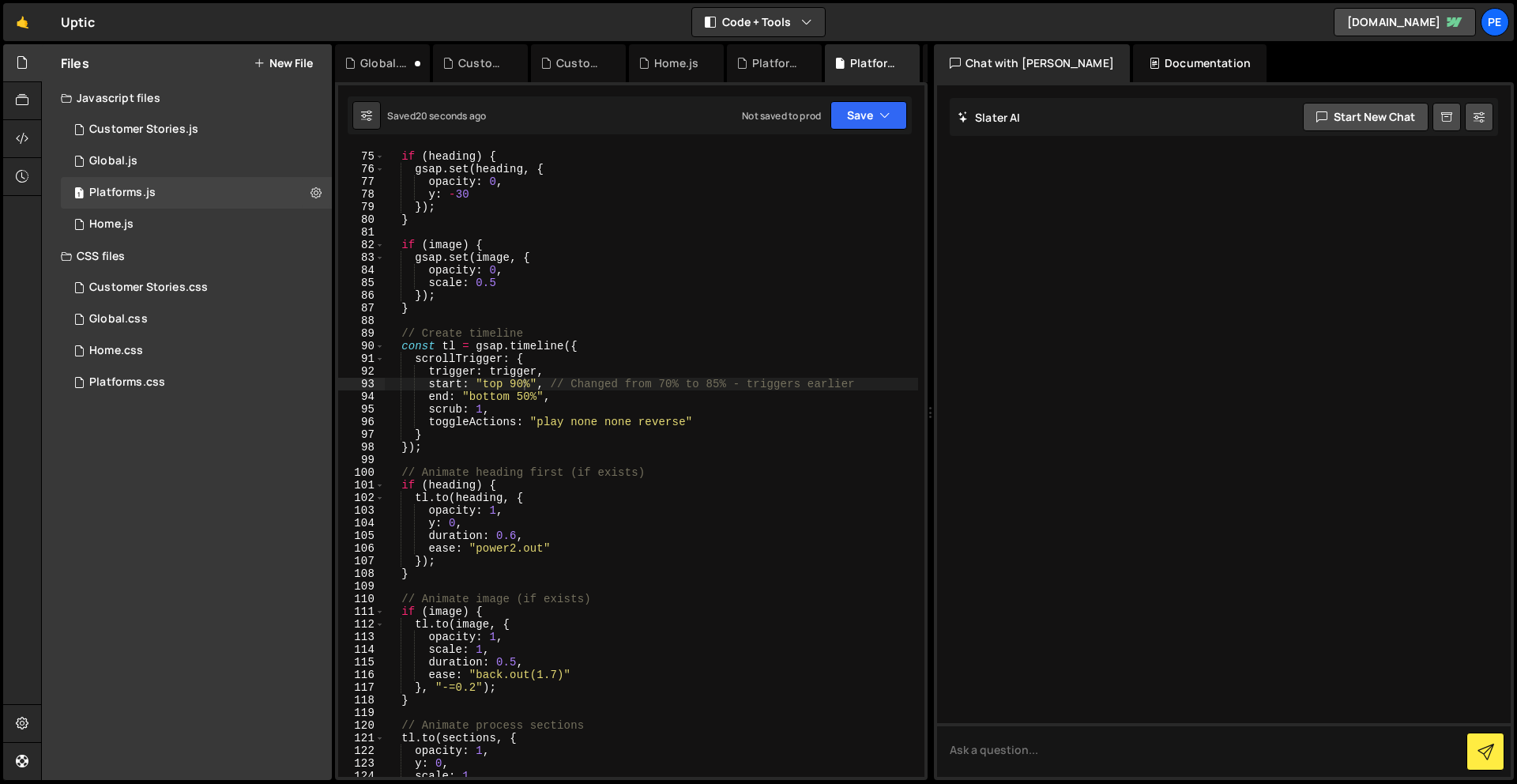
click at [531, 395] on div "if ( heading ) { gsap . set ( heading , { opacity : 0 , y : - 30 }) ; } if ( im…" at bounding box center [652, 464] width 534 height 653
click at [521, 386] on div "if ( heading ) { gsap . set ( heading , { opacity : 0 , y : - 30 }) ; } if ( im…" at bounding box center [652, 464] width 534 height 653
click at [881, 119] on icon "button" at bounding box center [885, 115] width 11 height 16
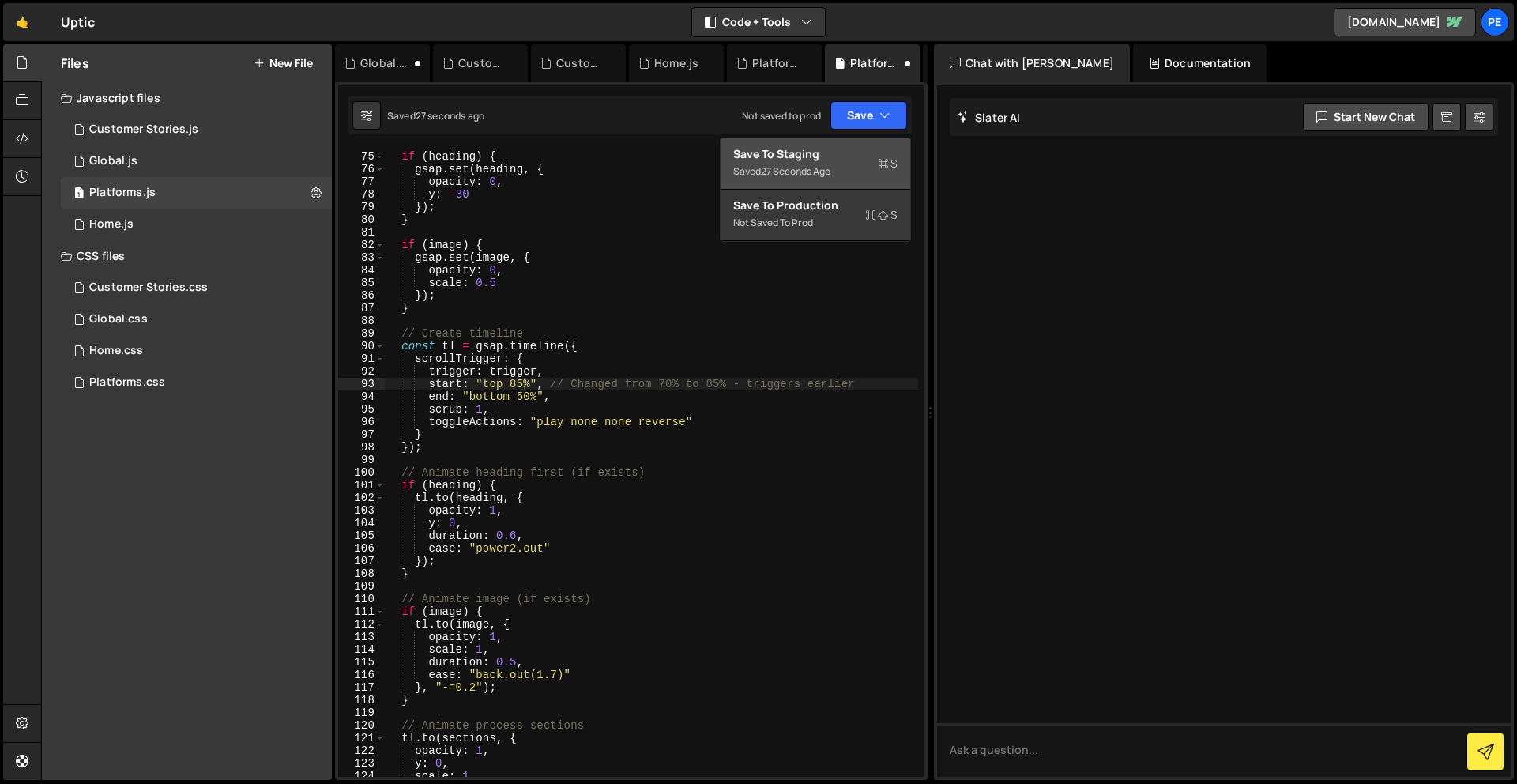
click at [874, 145] on button "Save to Staging S Saved 27 seconds ago" at bounding box center [815, 164] width 190 height 51
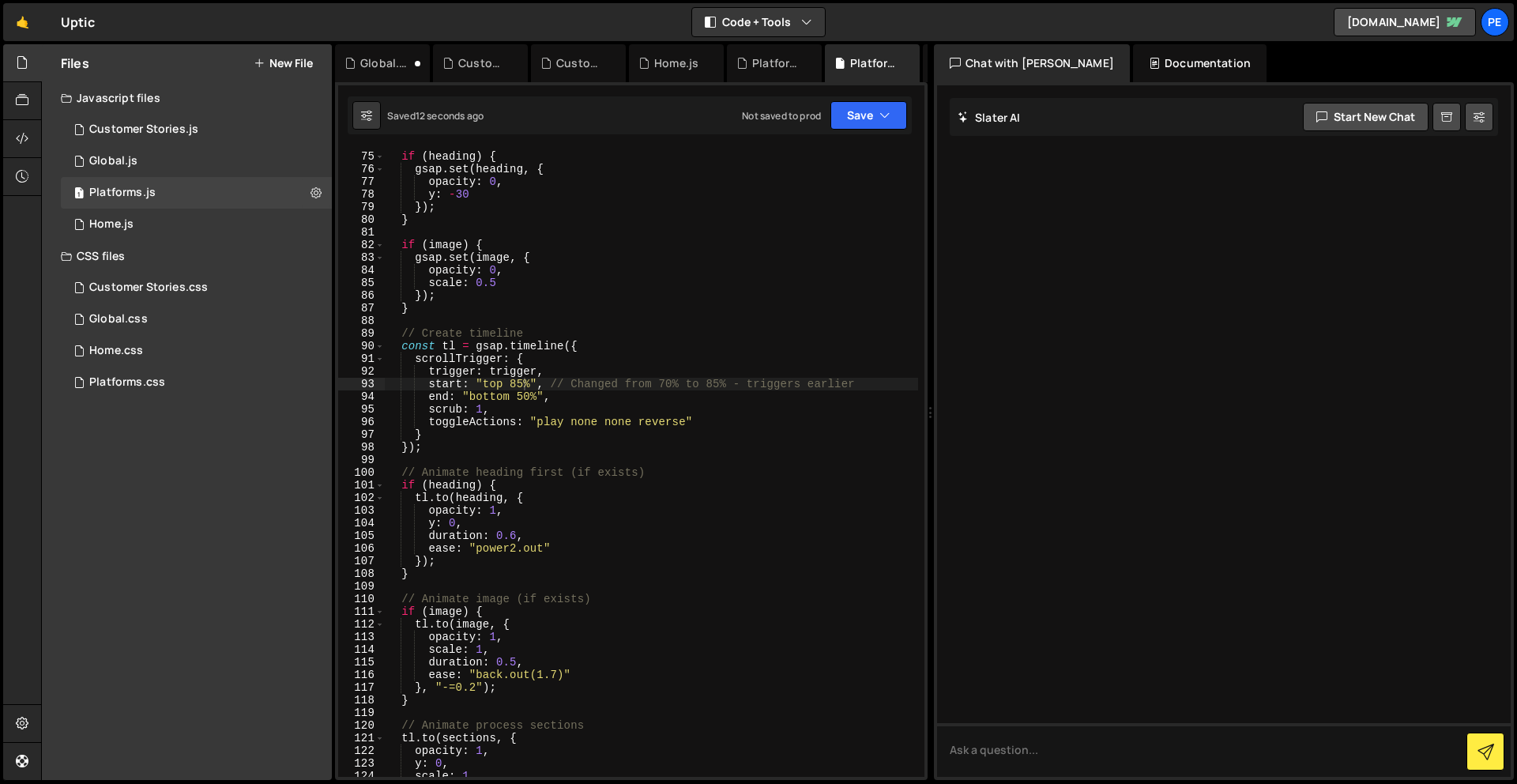
click at [523, 380] on div "if ( heading ) { gsap . set ( heading , { opacity : 0 , y : - 30 }) ; } if ( im…" at bounding box center [652, 464] width 534 height 653
click at [878, 105] on button "Save" at bounding box center [869, 115] width 76 height 29
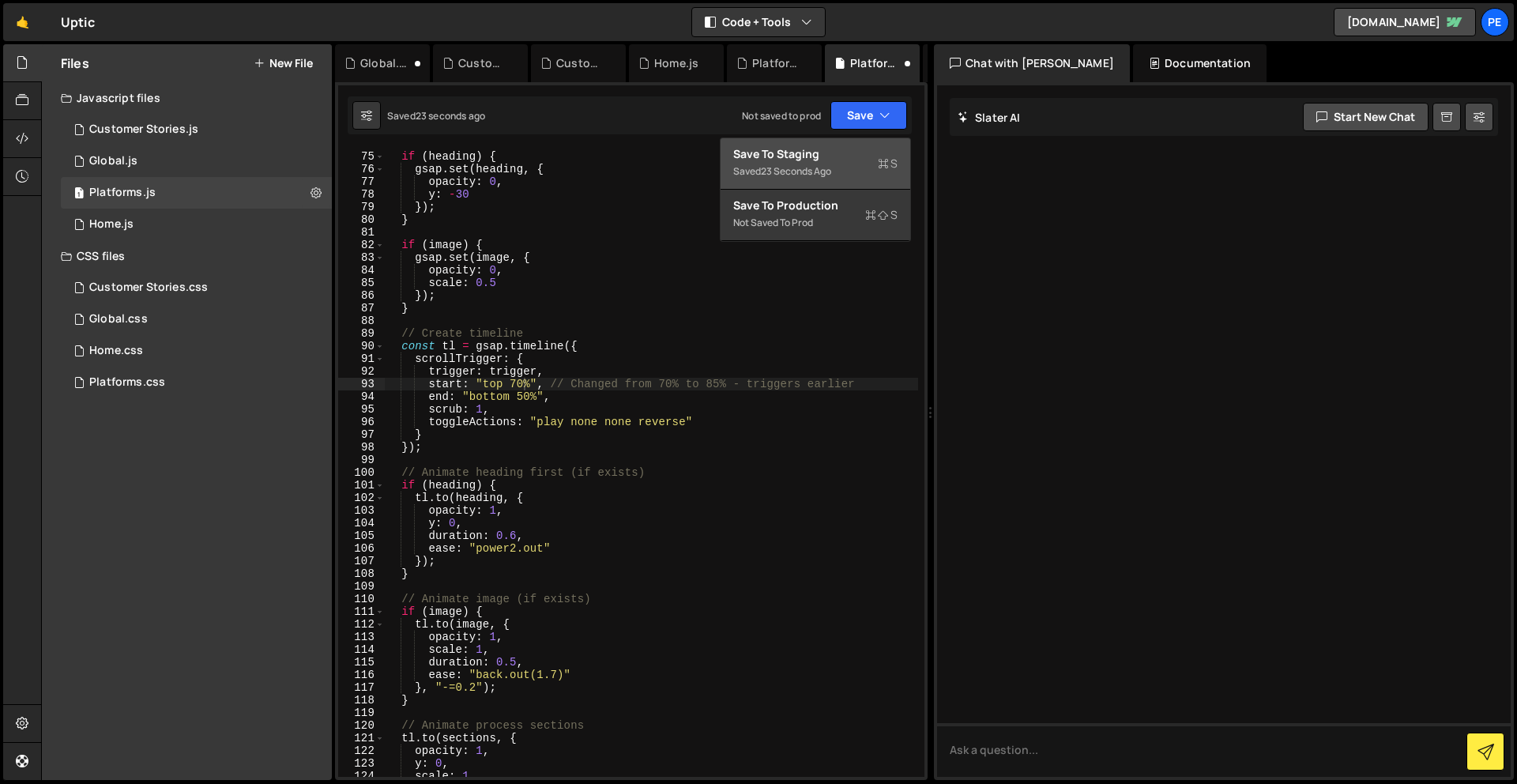
click at [854, 165] on div "Saved 23 seconds ago" at bounding box center [816, 171] width 165 height 19
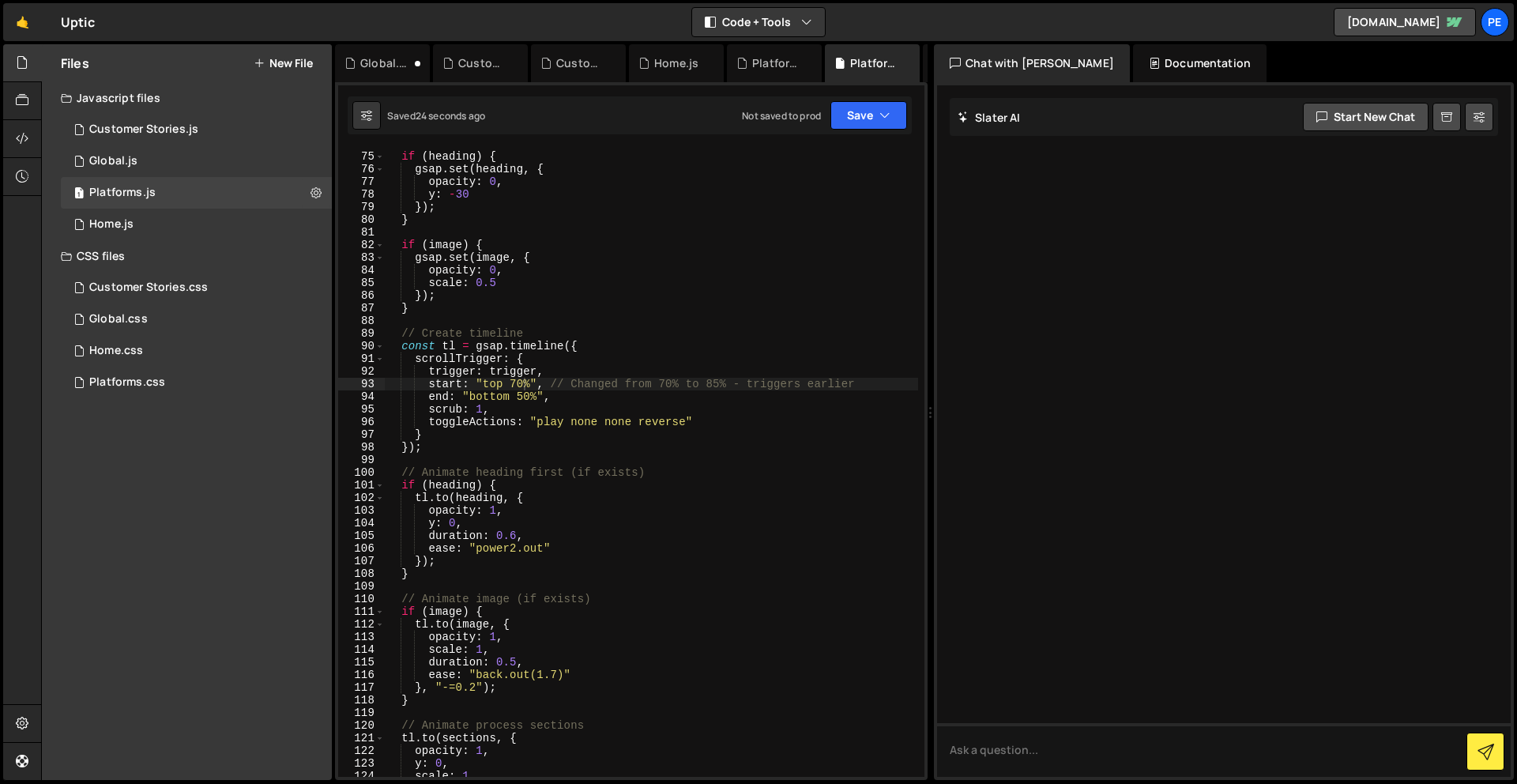
click at [522, 382] on div "if ( heading ) { gsap . set ( heading , { opacity : 0 , y : - 30 }) ; } if ( im…" at bounding box center [652, 464] width 534 height 653
type textarea "start: "top 90%", // Changed from 70% to 85% - triggers earlier"
click at [866, 101] on button "Save" at bounding box center [869, 115] width 76 height 29
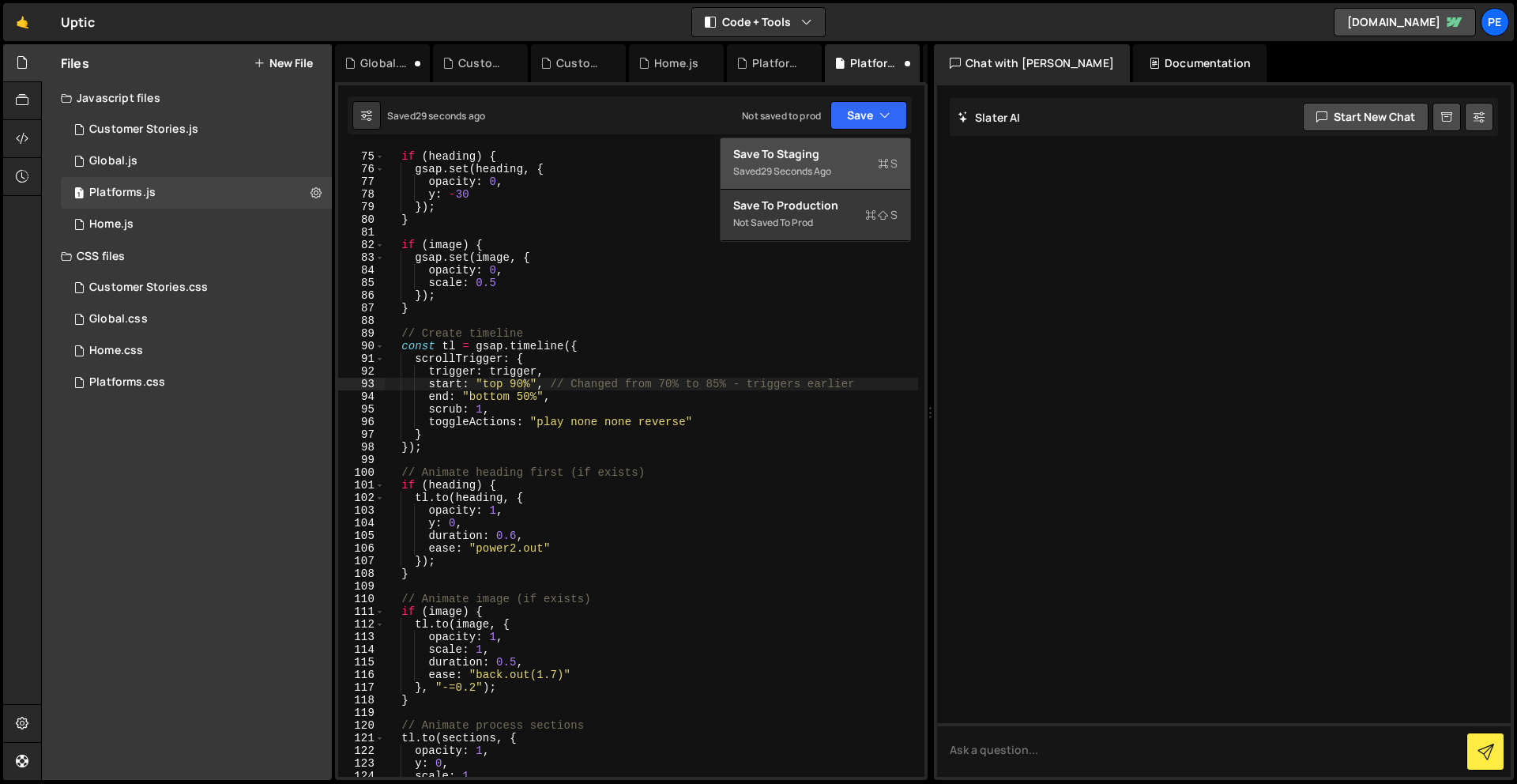
click at [878, 152] on div "Save to Staging S" at bounding box center [816, 153] width 165 height 16
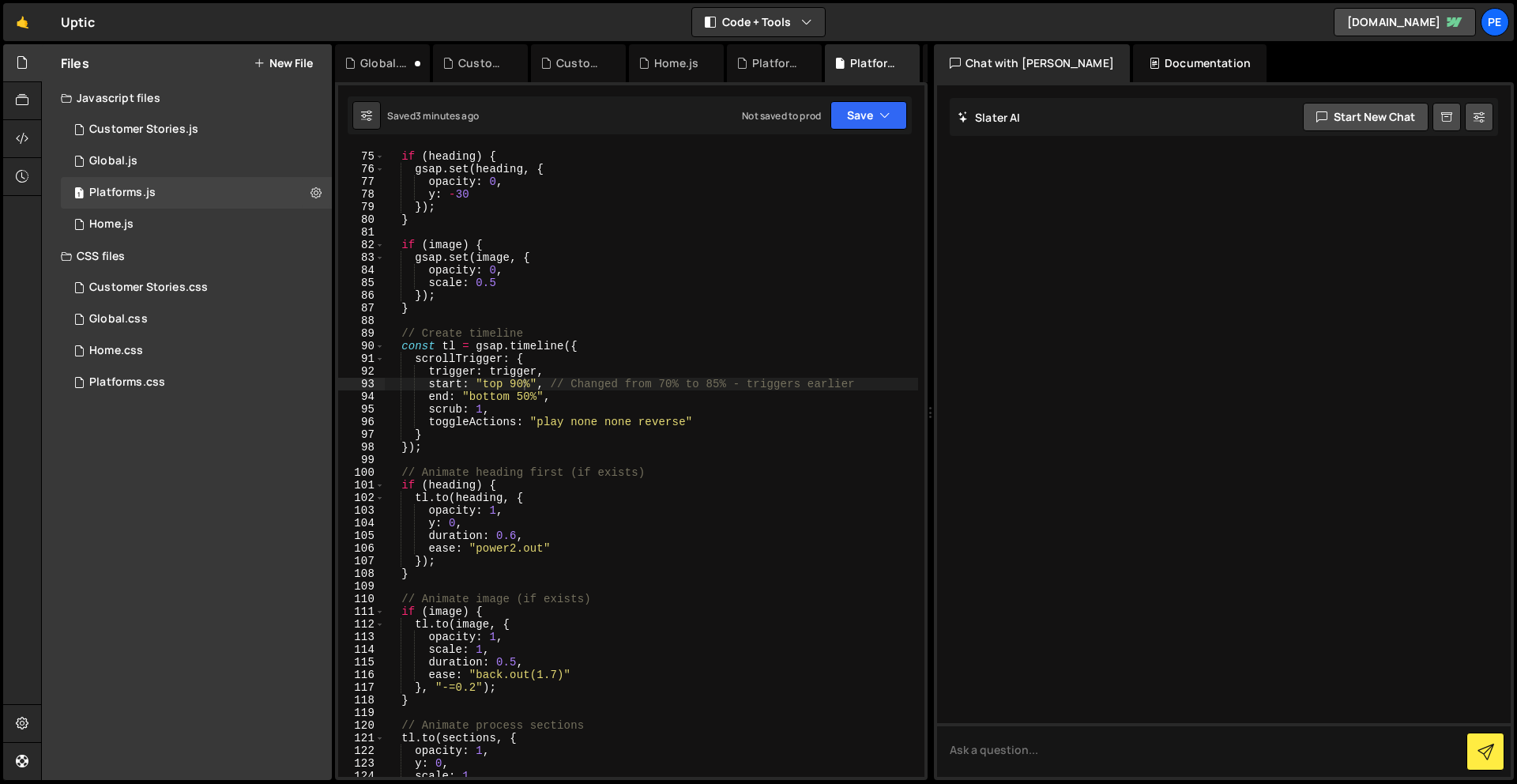
scroll to position [959, 0]
